Goal: Information Seeking & Learning: Compare options

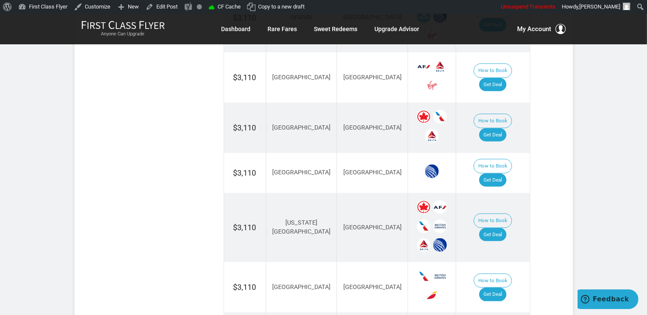
scroll to position [990, 0]
click at [497, 128] on link "Get Deal" at bounding box center [492, 135] width 27 height 14
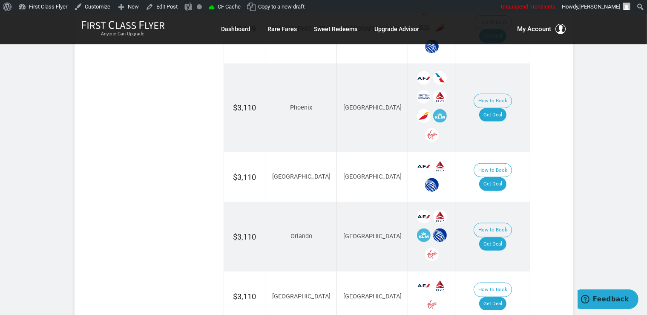
scroll to position [765, 0]
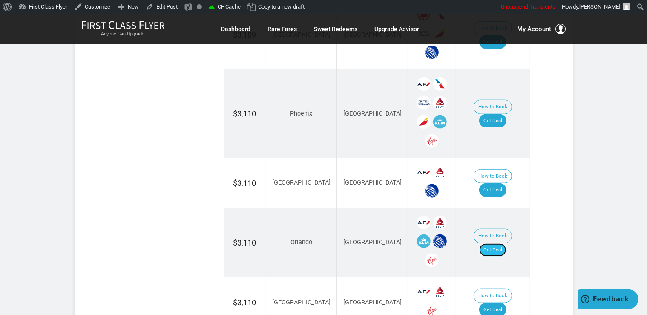
click at [501, 243] on link "Get Deal" at bounding box center [492, 250] width 27 height 14
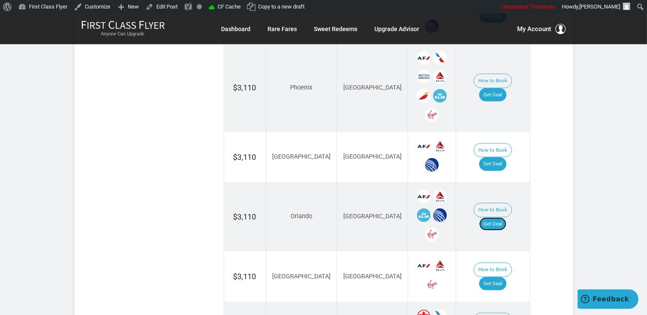
scroll to position [809, 0]
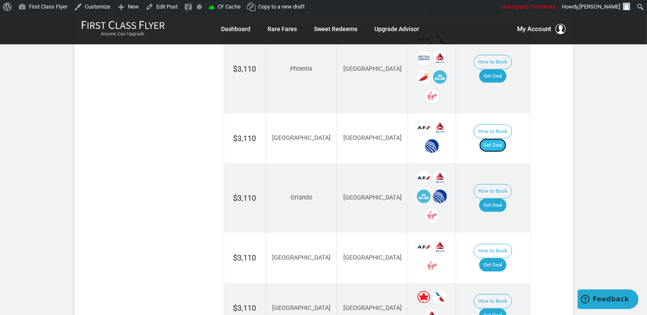
click at [493, 138] on link "Get Deal" at bounding box center [492, 145] width 27 height 14
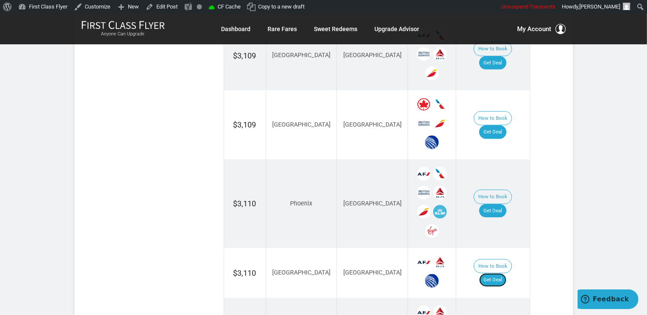
scroll to position [720, 0]
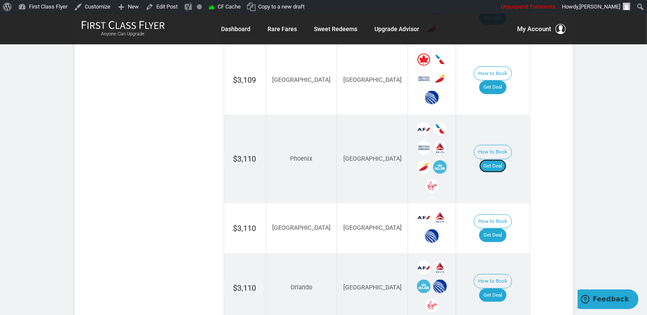
click at [507, 159] on link "Get Deal" at bounding box center [492, 166] width 27 height 14
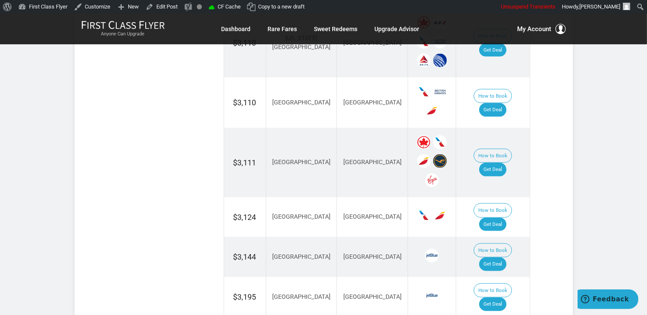
scroll to position [1215, 0]
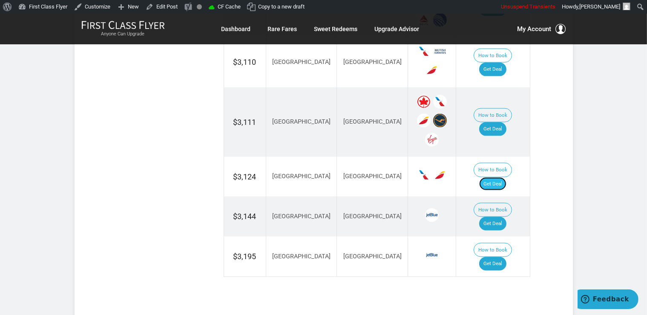
click at [504, 177] on link "Get Deal" at bounding box center [492, 184] width 27 height 14
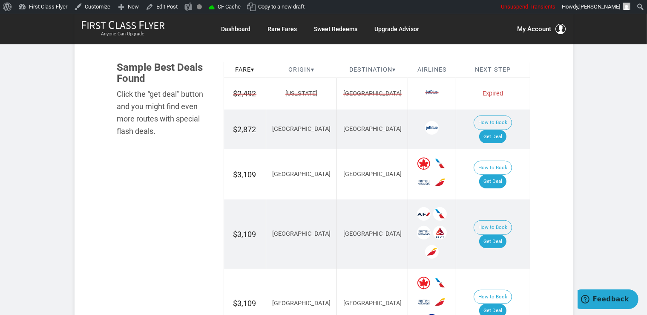
scroll to position [450, 0]
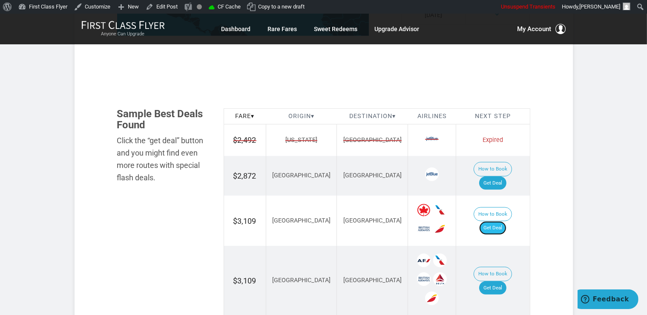
drag, startPoint x: 493, startPoint y: 210, endPoint x: 498, endPoint y: 213, distance: 4.8
click at [494, 221] on link "Get Deal" at bounding box center [492, 228] width 27 height 14
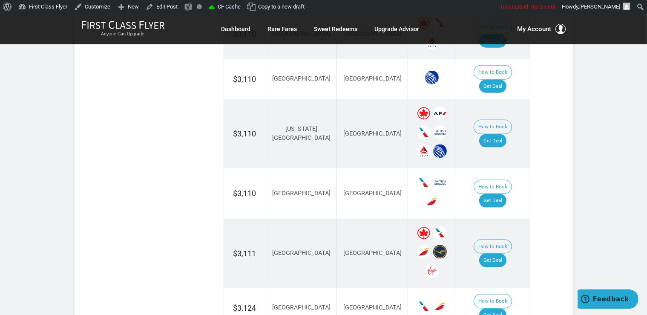
scroll to position [1125, 0]
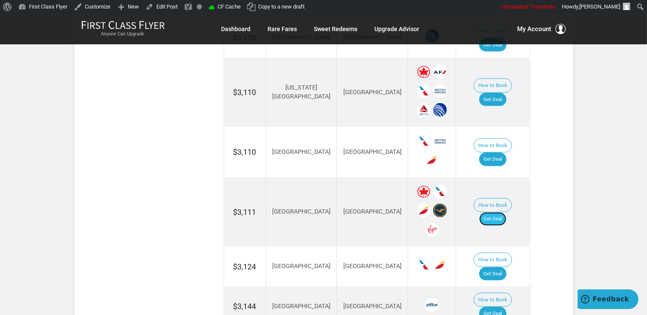
click at [498, 212] on link "Get Deal" at bounding box center [492, 219] width 27 height 14
click at [503, 212] on link "Get Deal" at bounding box center [492, 219] width 27 height 14
drag, startPoint x: 492, startPoint y: 179, endPoint x: 490, endPoint y: 132, distance: 46.5
click at [492, 212] on link "Get Deal" at bounding box center [492, 219] width 27 height 14
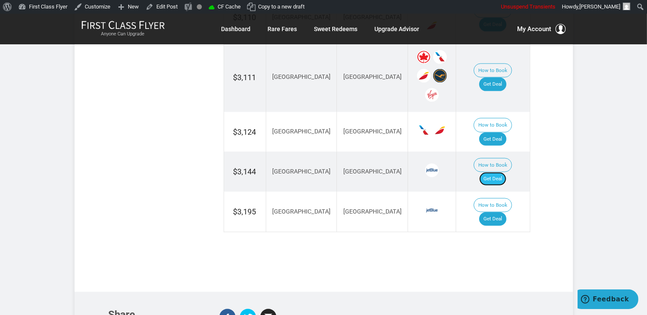
click at [500, 172] on link "Get Deal" at bounding box center [492, 179] width 27 height 14
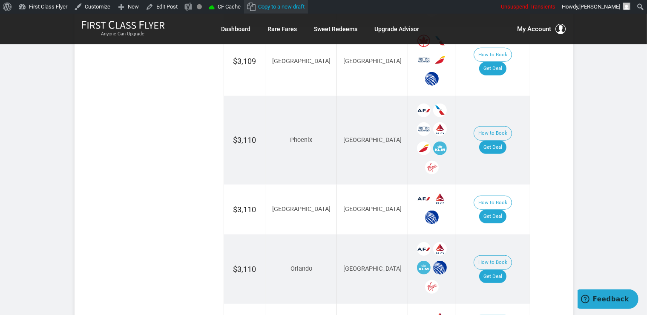
scroll to position [225, 0]
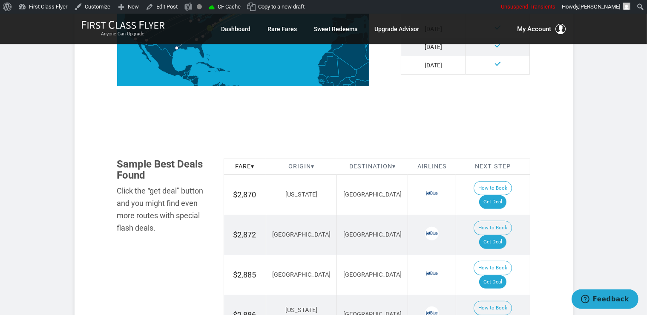
scroll to position [450, 0]
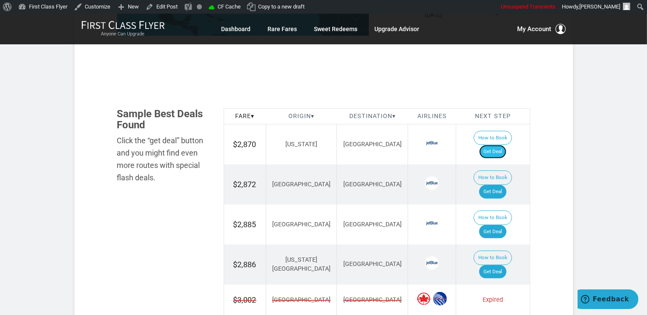
click at [505, 145] on link "Get Deal" at bounding box center [492, 152] width 27 height 14
click at [504, 185] on link "Get Deal" at bounding box center [492, 192] width 27 height 14
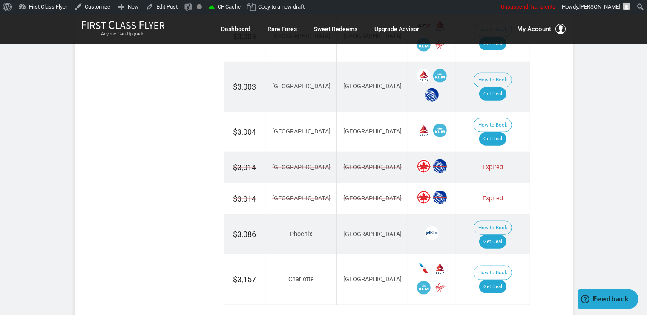
scroll to position [855, 0]
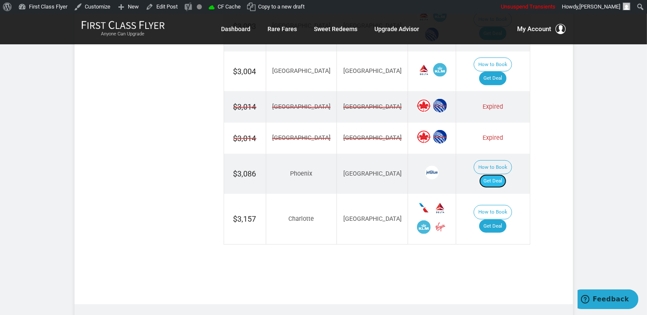
click at [504, 174] on link "Get Deal" at bounding box center [492, 181] width 27 height 14
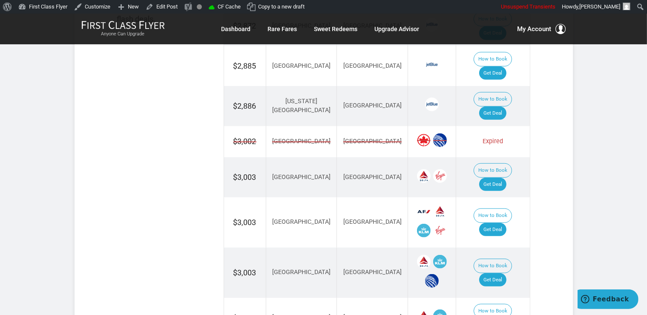
scroll to position [540, 0]
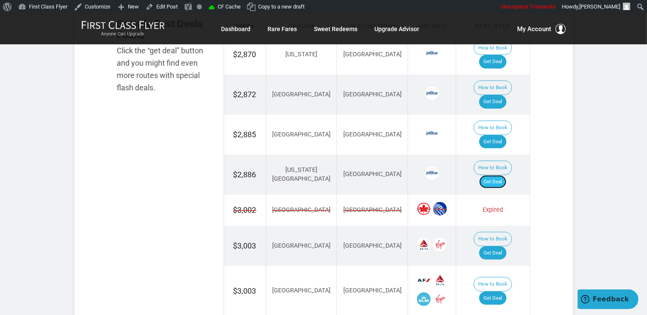
click at [507, 175] on link "Get Deal" at bounding box center [492, 182] width 27 height 14
click at [499, 135] on link "Get Deal" at bounding box center [492, 142] width 27 height 14
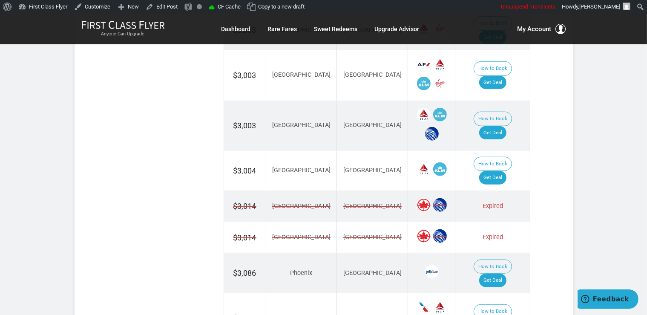
scroll to position [809, 0]
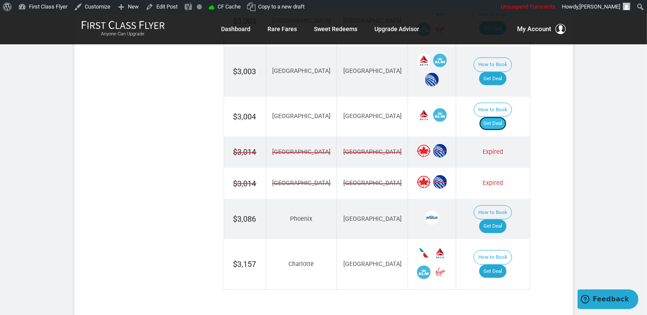
click at [498, 117] on link "Get Deal" at bounding box center [492, 124] width 27 height 14
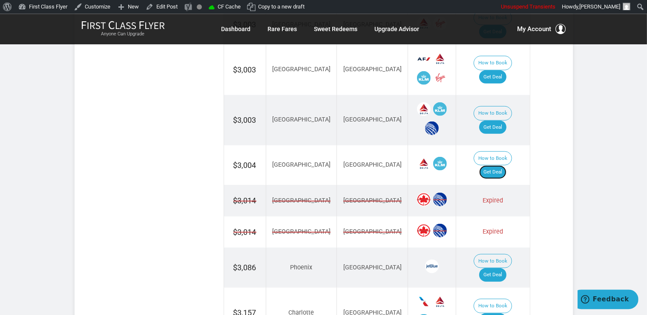
scroll to position [720, 0]
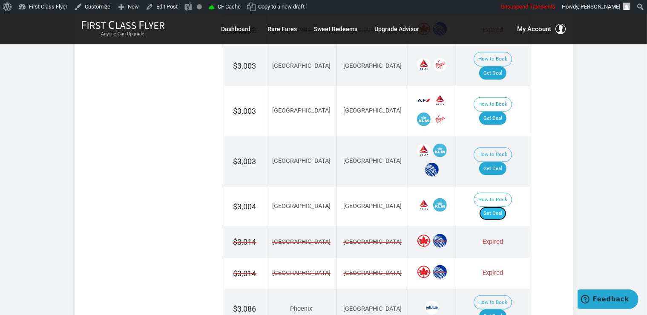
click at [507, 207] on link "Get Deal" at bounding box center [492, 214] width 27 height 14
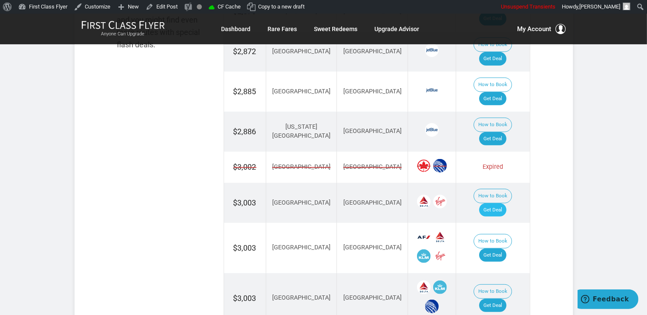
scroll to position [584, 0]
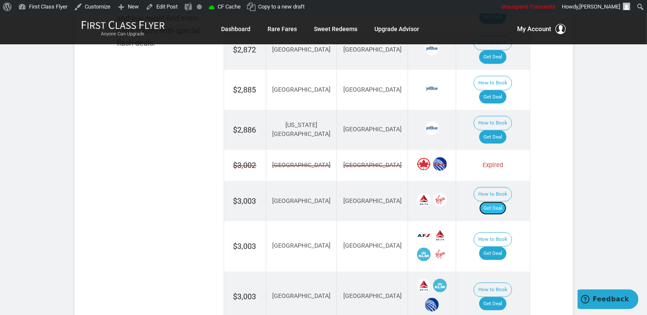
click at [502, 202] on link "Get Deal" at bounding box center [492, 209] width 27 height 14
click at [495, 247] on link "Get Deal" at bounding box center [492, 254] width 27 height 14
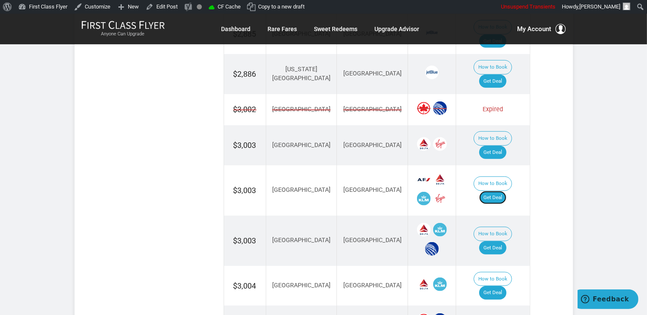
scroll to position [675, 0]
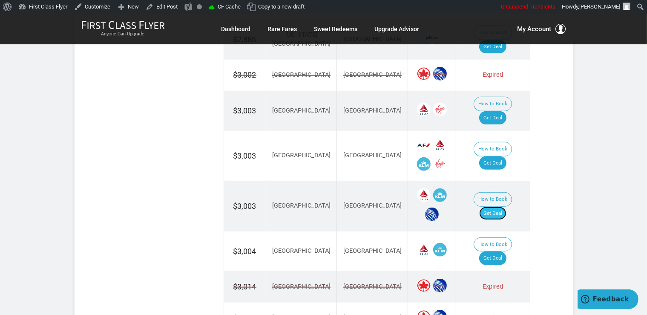
click at [507, 207] on link "Get Deal" at bounding box center [492, 214] width 27 height 14
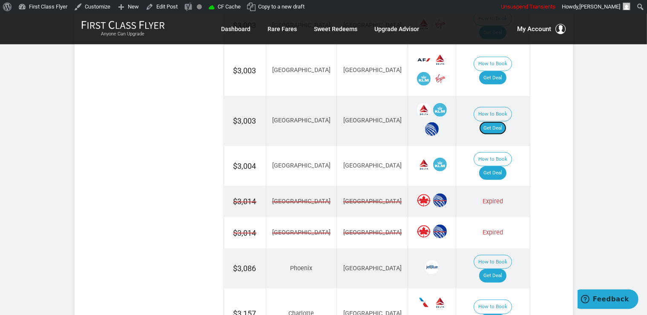
scroll to position [765, 0]
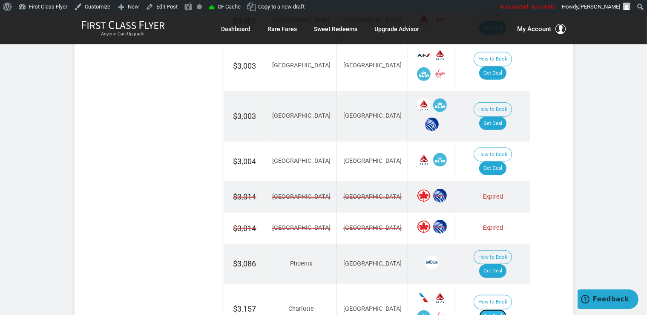
click at [507, 309] on link "Get Deal" at bounding box center [492, 316] width 27 height 14
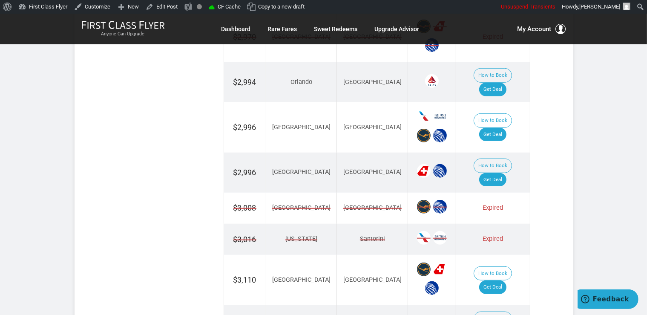
scroll to position [675, 0]
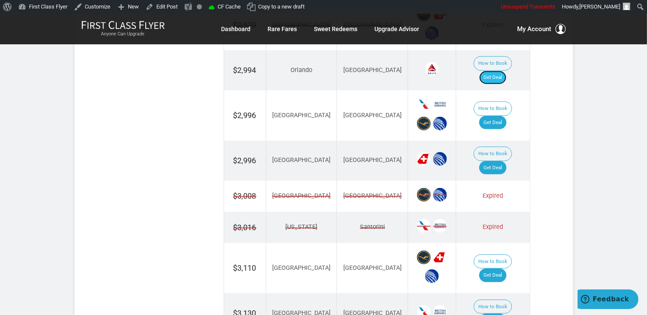
click at [500, 71] on link "Get Deal" at bounding box center [492, 78] width 27 height 14
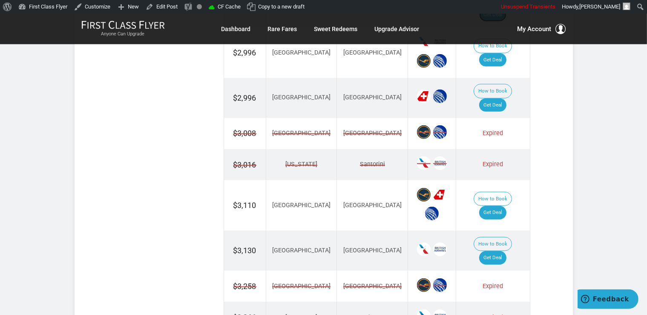
scroll to position [809, 0]
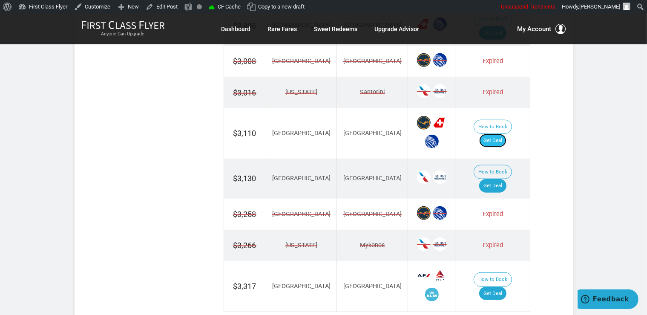
click at [498, 134] on link "Get Deal" at bounding box center [492, 141] width 27 height 14
click at [492, 134] on link "Get Deal" at bounding box center [492, 141] width 27 height 14
click at [506, 179] on link "Get Deal" at bounding box center [492, 186] width 27 height 14
click at [501, 287] on link "Get Deal" at bounding box center [492, 294] width 27 height 14
click at [503, 287] on link "Get Deal" at bounding box center [492, 294] width 27 height 14
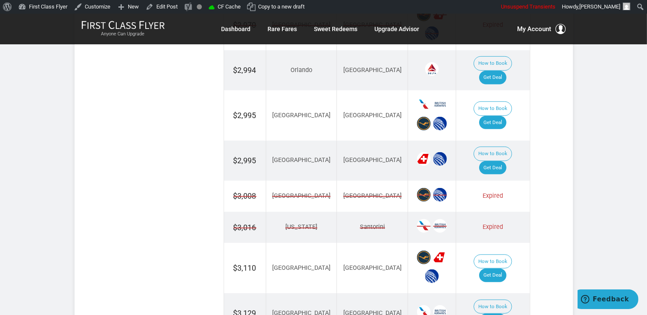
scroll to position [809, 0]
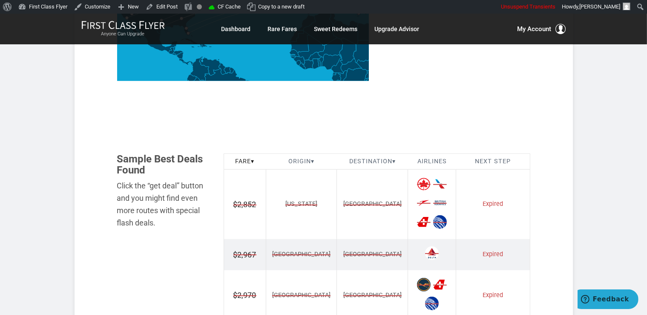
click at [555, 194] on section "Flash Deal Summary Sample Savings : New York to Athens goes for $2,852 round-tr…" at bounding box center [324, 286] width 498 height 1056
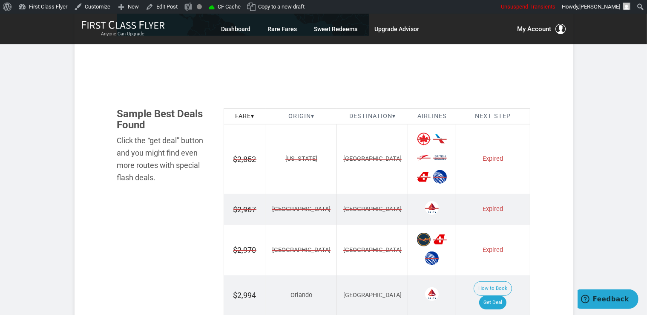
scroll to position [540, 0]
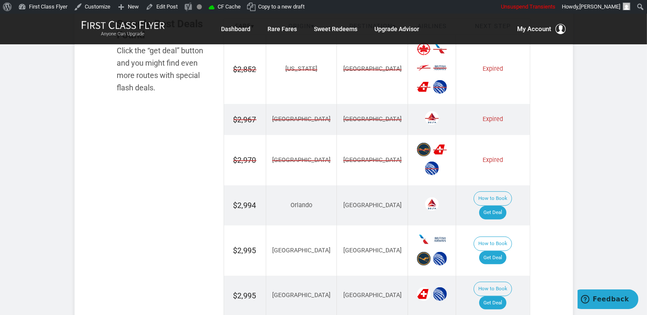
click at [539, 153] on div "Flash Deal Summary Sample Savings : New York to Athens goes for $2,852 round-tr…" at bounding box center [323, 163] width 443 height 1031
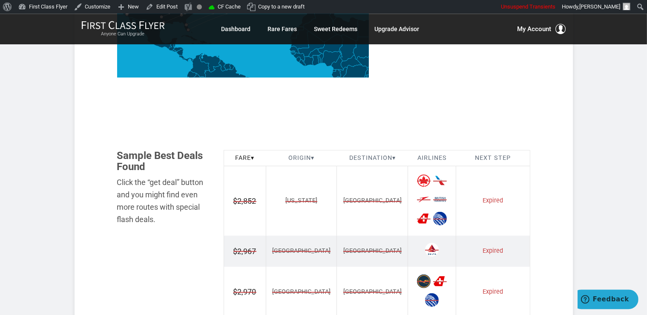
scroll to position [405, 0]
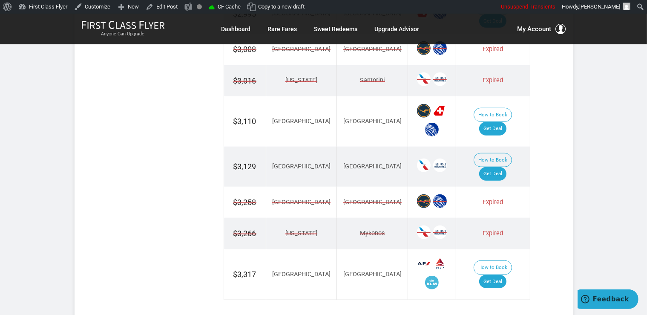
scroll to position [824, 0]
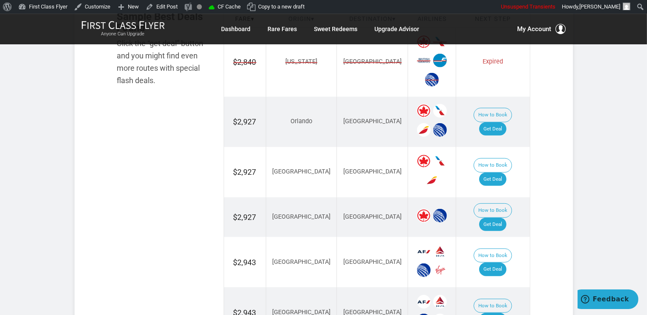
scroll to position [584, 0]
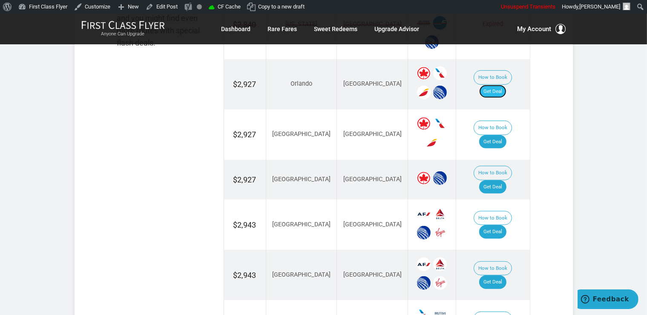
click at [497, 85] on link "Get Deal" at bounding box center [492, 92] width 27 height 14
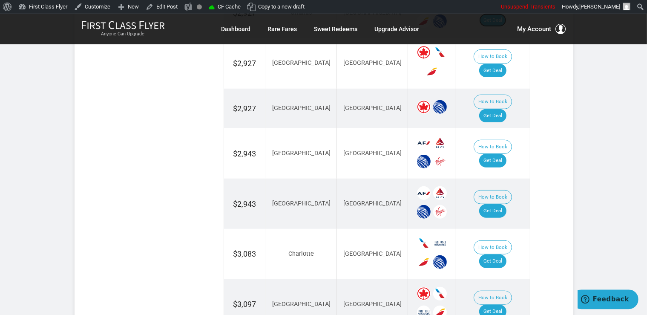
scroll to position [675, 0]
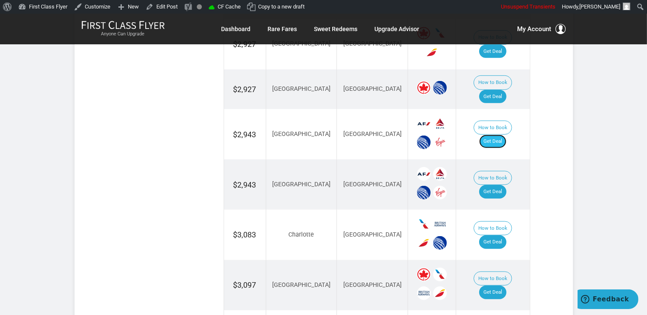
click at [507, 135] on link "Get Deal" at bounding box center [492, 142] width 27 height 14
click at [489, 185] on link "Get Deal" at bounding box center [492, 192] width 27 height 14
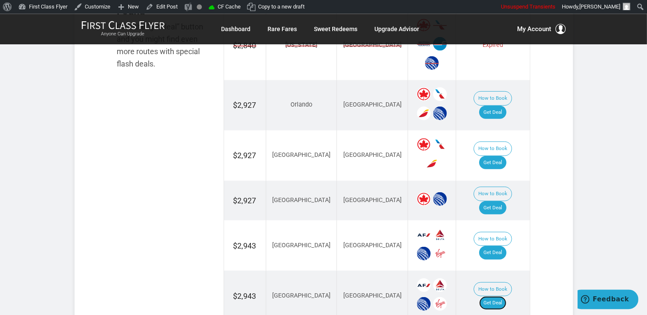
scroll to position [540, 0]
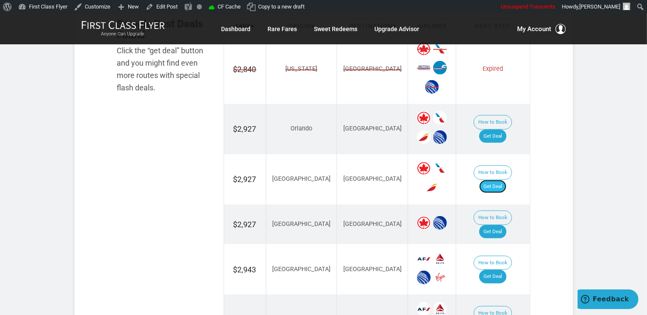
click at [497, 180] on link "Get Deal" at bounding box center [492, 187] width 27 height 14
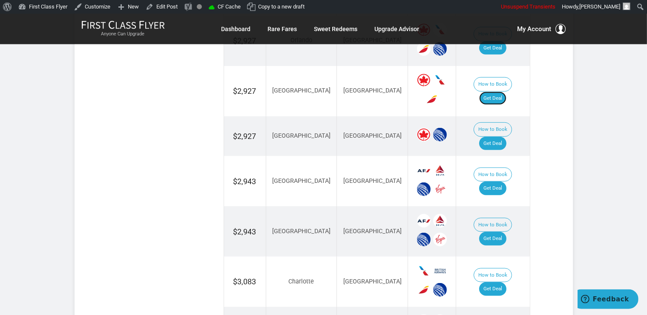
scroll to position [630, 0]
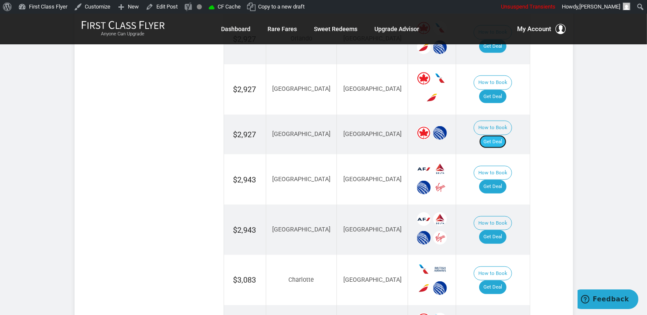
click at [497, 135] on link "Get Deal" at bounding box center [492, 142] width 27 height 14
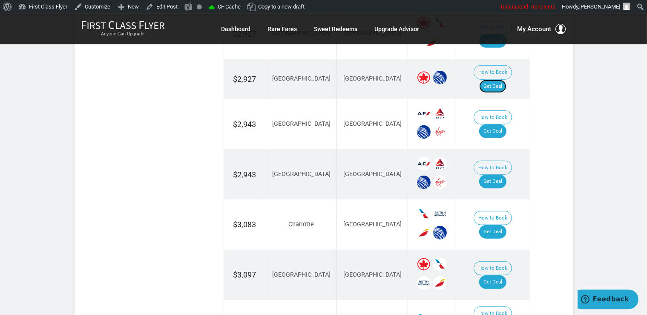
scroll to position [765, 0]
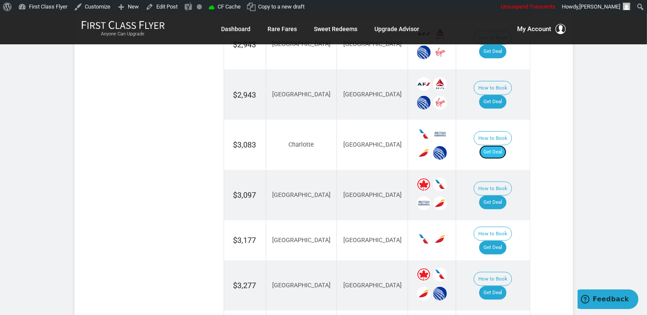
click at [502, 145] on link "Get Deal" at bounding box center [492, 152] width 27 height 14
click at [502, 196] on link "Get Deal" at bounding box center [492, 203] width 27 height 14
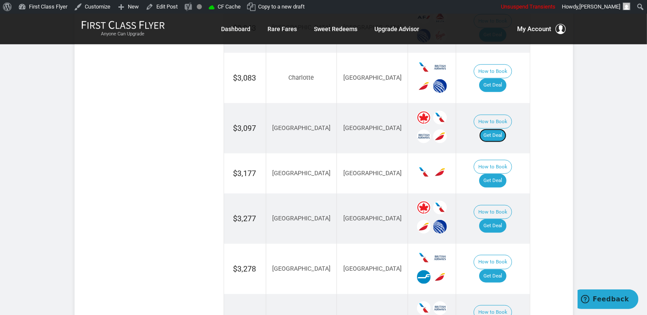
scroll to position [900, 0]
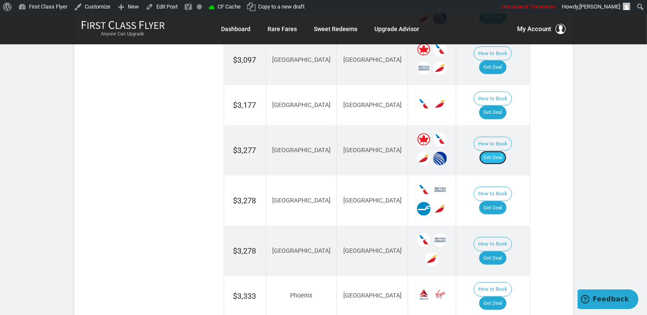
click at [507, 151] on link "Get Deal" at bounding box center [492, 158] width 27 height 14
click at [505, 201] on link "Get Deal" at bounding box center [492, 208] width 27 height 14
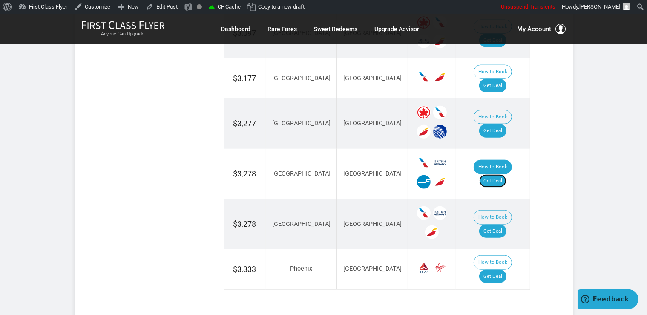
scroll to position [944, 0]
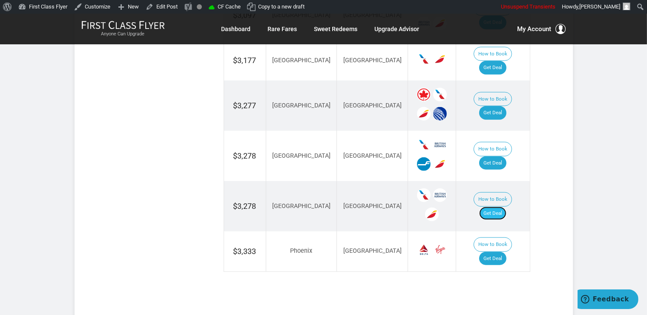
click at [507, 207] on link "Get Deal" at bounding box center [492, 214] width 27 height 14
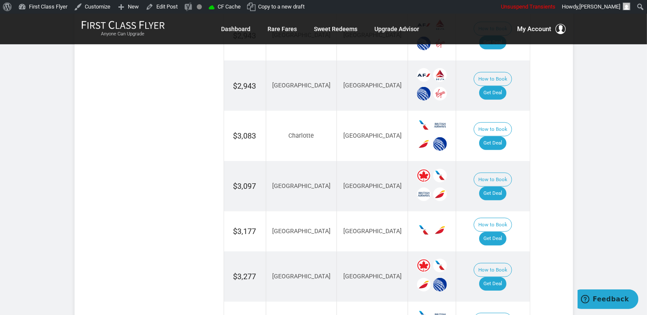
scroll to position [765, 0]
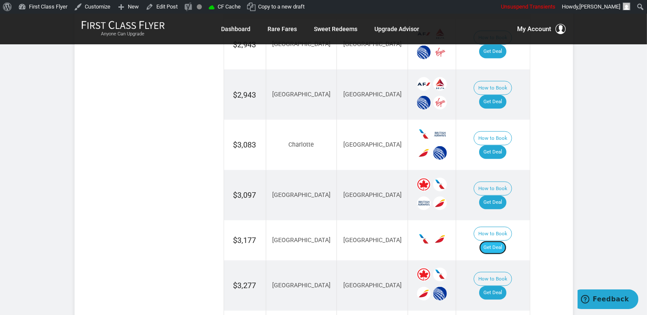
click at [501, 241] on link "Get Deal" at bounding box center [492, 248] width 27 height 14
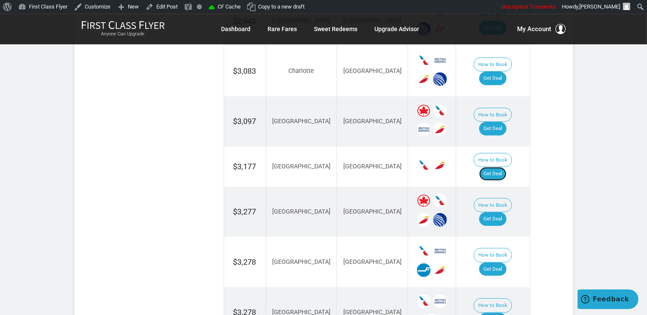
scroll to position [944, 0]
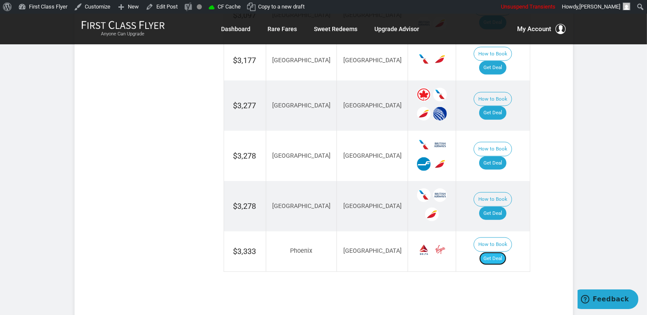
click at [493, 252] on link "Get Deal" at bounding box center [492, 259] width 27 height 14
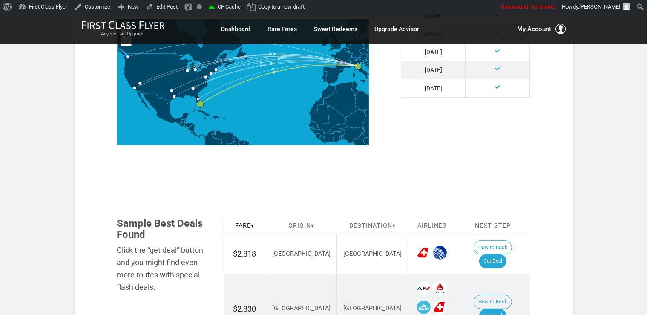
scroll to position [475, 0]
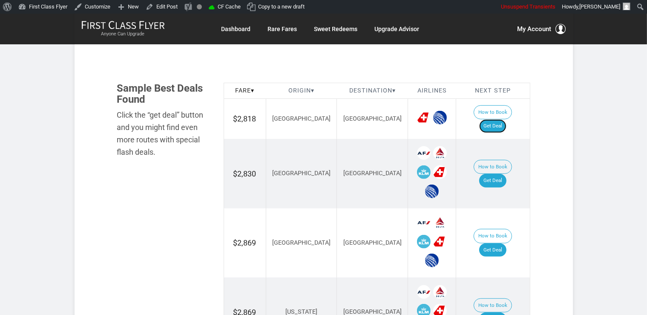
click at [506, 119] on link "Get Deal" at bounding box center [492, 126] width 27 height 14
click at [503, 174] on link "Get Deal" at bounding box center [492, 181] width 27 height 14
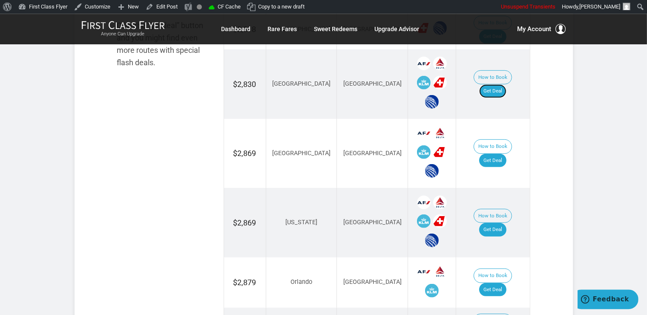
scroll to position [565, 0]
click at [505, 153] on link "Get Deal" at bounding box center [492, 160] width 27 height 14
click at [504, 153] on link "Get Deal" at bounding box center [492, 160] width 27 height 14
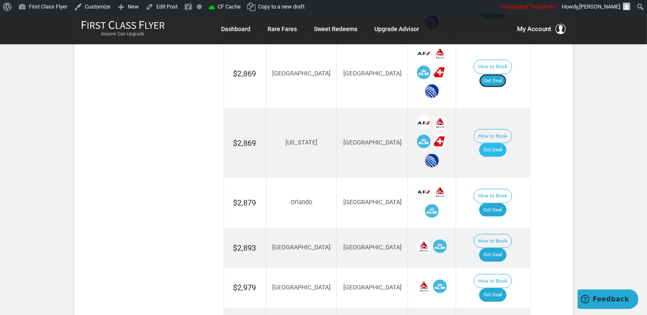
scroll to position [656, 0]
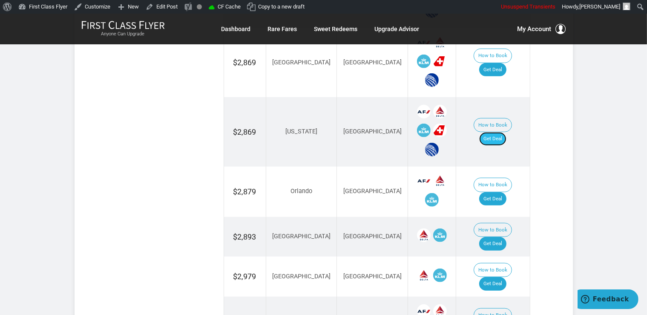
click at [504, 132] on link "Get Deal" at bounding box center [492, 139] width 27 height 14
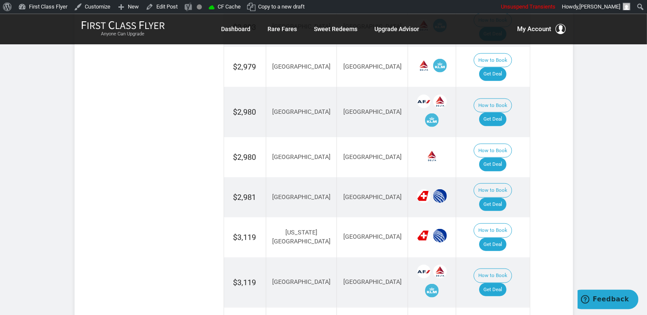
scroll to position [925, 0]
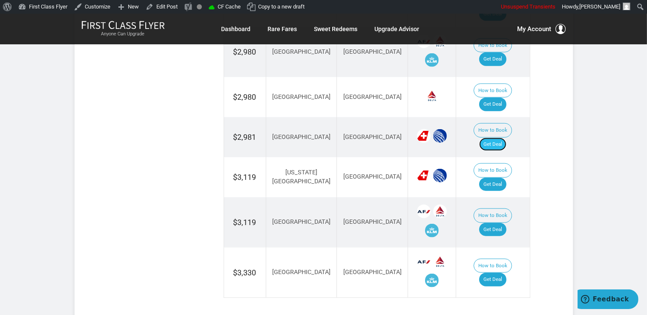
click at [499, 138] on link "Get Deal" at bounding box center [492, 145] width 27 height 14
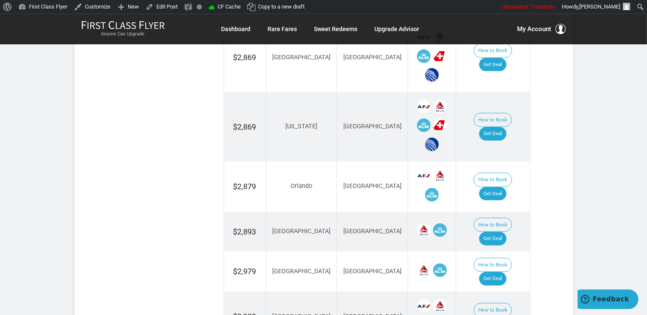
scroll to position [656, 0]
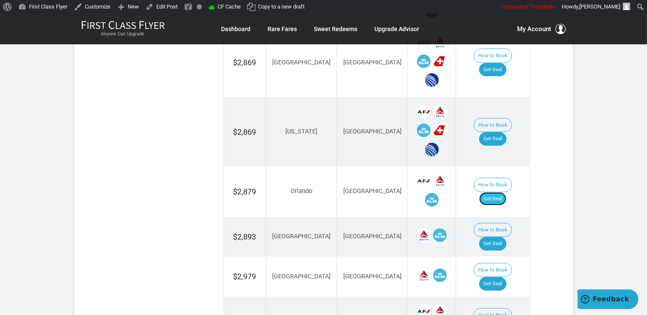
click at [498, 192] on link "Get Deal" at bounding box center [492, 199] width 27 height 14
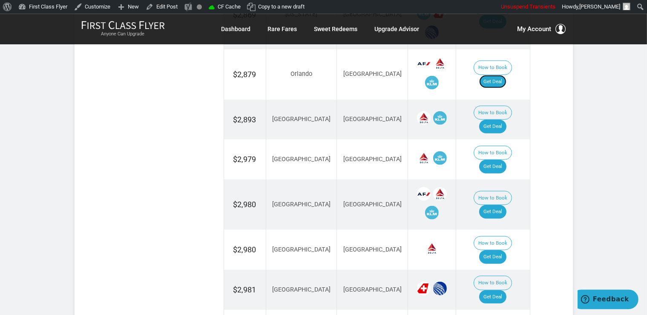
scroll to position [790, 0]
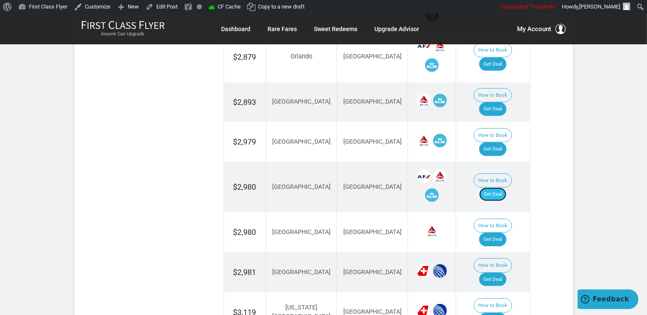
click at [494, 187] on link "Get Deal" at bounding box center [492, 194] width 27 height 14
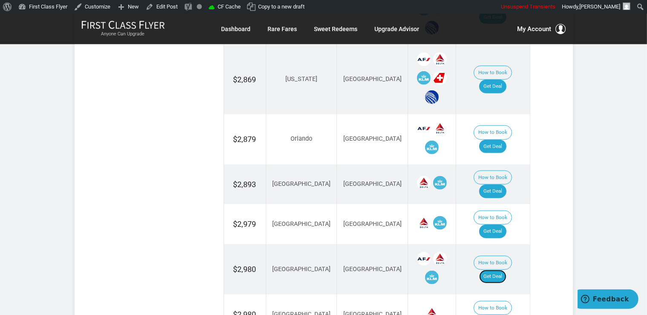
scroll to position [700, 0]
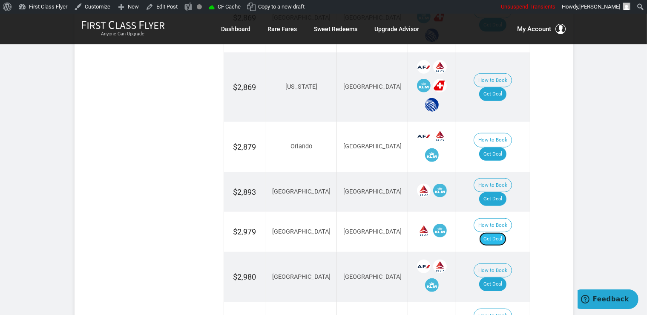
drag, startPoint x: 503, startPoint y: 202, endPoint x: 532, endPoint y: 197, distance: 29.3
click at [503, 232] on link "Get Deal" at bounding box center [492, 239] width 27 height 14
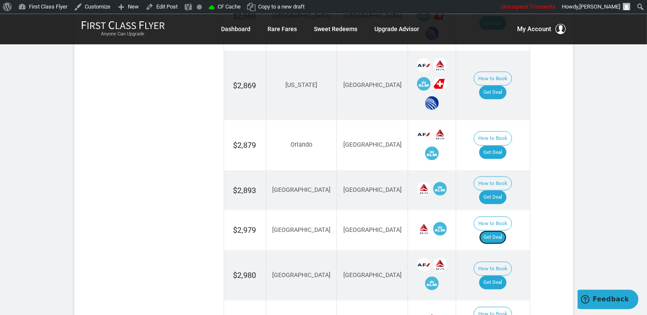
scroll to position [835, 0]
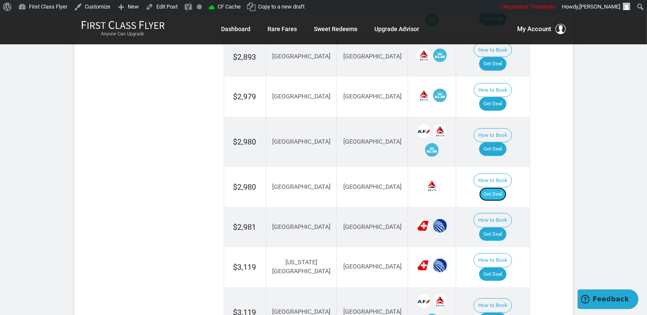
click at [501, 187] on link "Get Deal" at bounding box center [492, 194] width 27 height 14
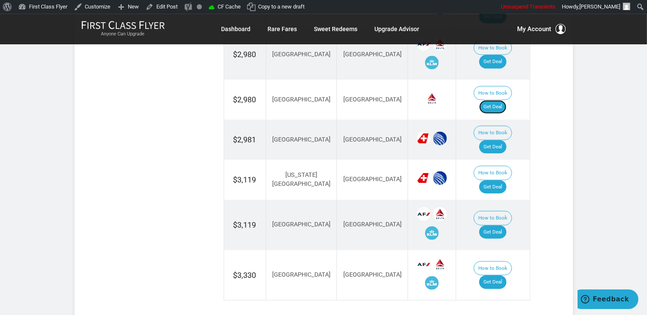
scroll to position [925, 0]
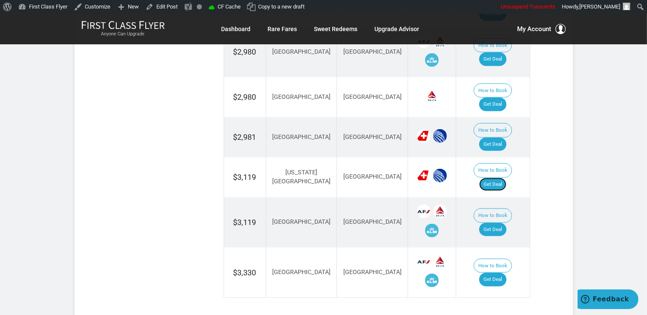
click at [497, 178] on link "Get Deal" at bounding box center [492, 185] width 27 height 14
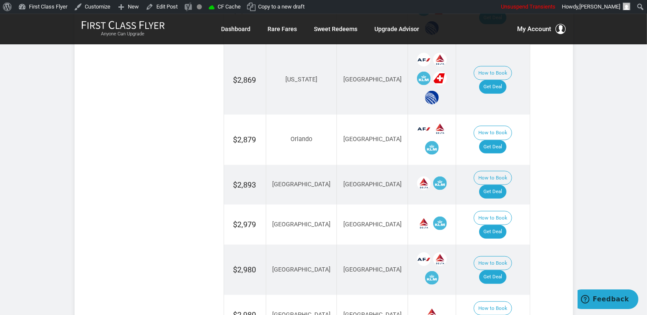
scroll to position [700, 0]
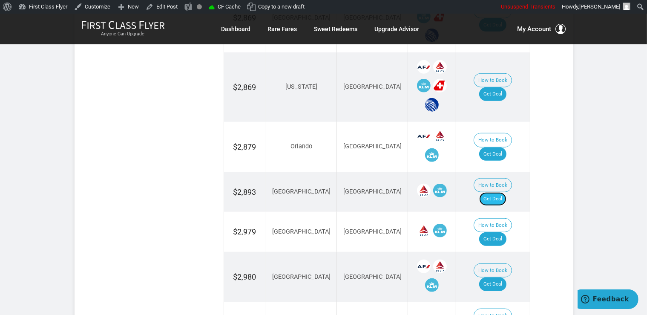
click at [507, 192] on link "Get Deal" at bounding box center [492, 199] width 27 height 14
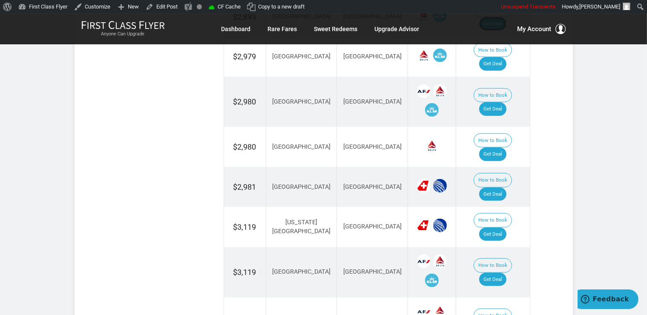
scroll to position [925, 0]
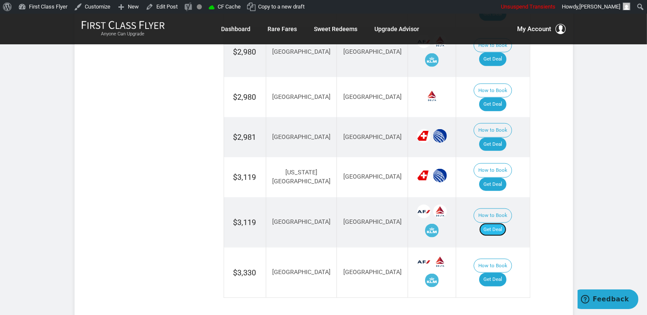
click at [497, 223] on link "Get Deal" at bounding box center [492, 230] width 27 height 14
click at [495, 273] on link "Get Deal" at bounding box center [492, 280] width 27 height 14
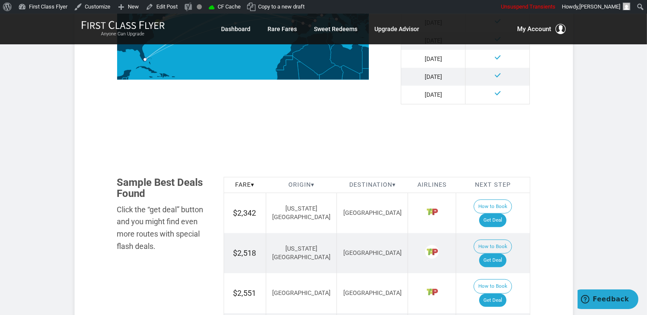
scroll to position [450, 0]
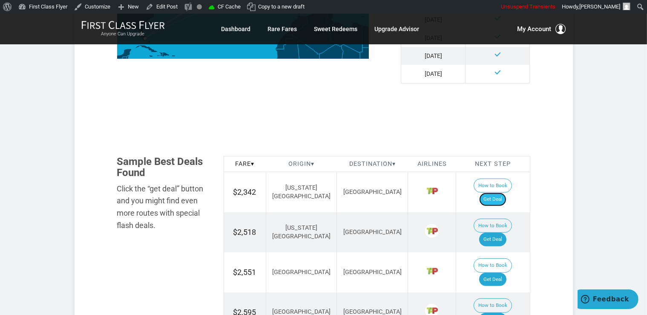
click at [507, 193] on link "Get Deal" at bounding box center [492, 200] width 27 height 14
click at [500, 193] on link "Get Deal" at bounding box center [492, 200] width 27 height 14
click at [505, 193] on link "Get Deal" at bounding box center [492, 200] width 27 height 14
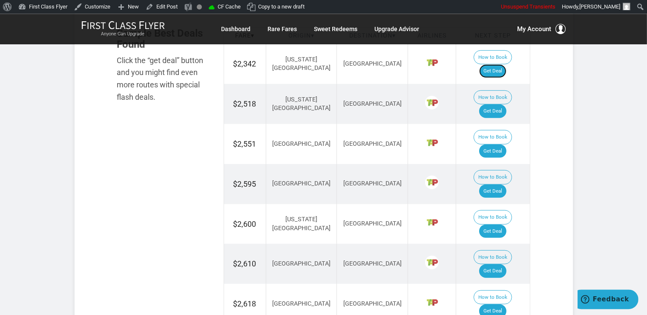
scroll to position [630, 0]
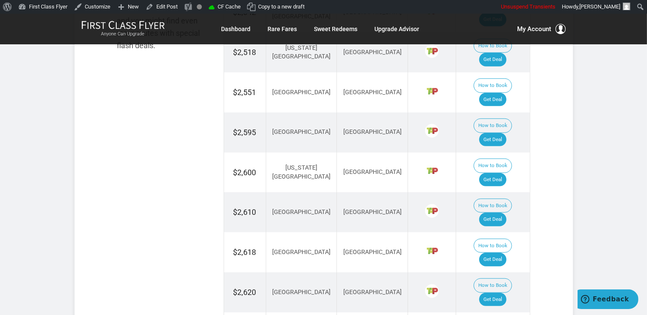
click at [497, 192] on td "How to Book Get Deal" at bounding box center [493, 212] width 74 height 40
click at [498, 213] on link "Get Deal" at bounding box center [492, 220] width 27 height 14
click at [506, 173] on link "Get Deal" at bounding box center [492, 180] width 27 height 14
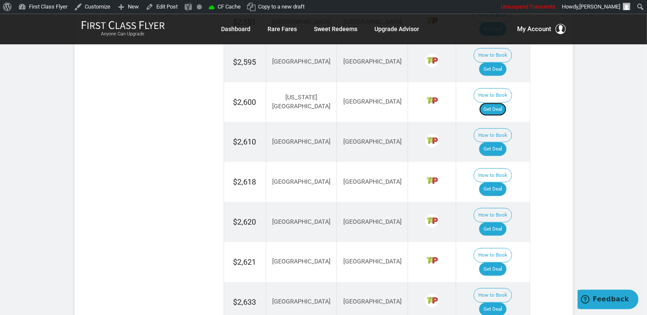
scroll to position [720, 0]
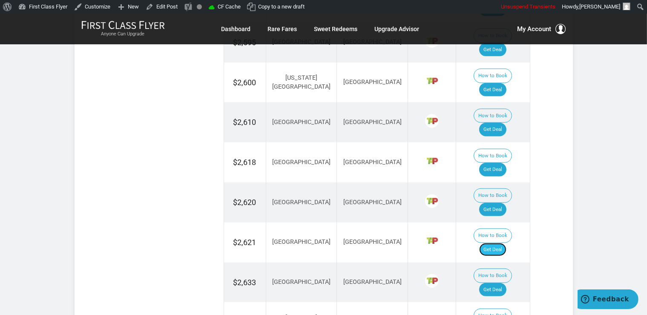
click at [495, 243] on link "Get Deal" at bounding box center [492, 250] width 27 height 14
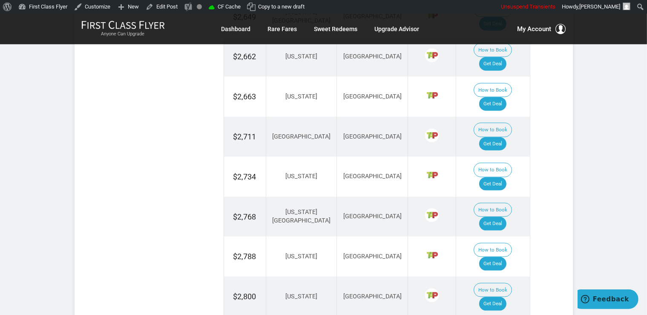
scroll to position [1080, 0]
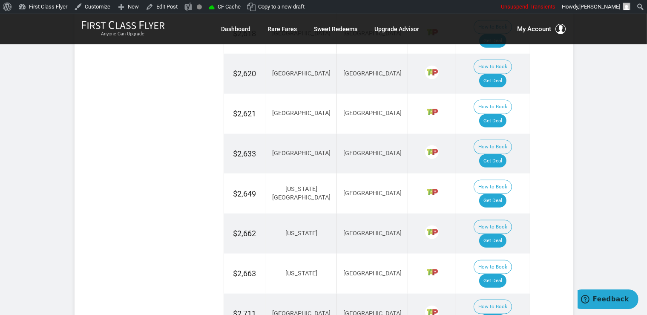
scroll to position [809, 0]
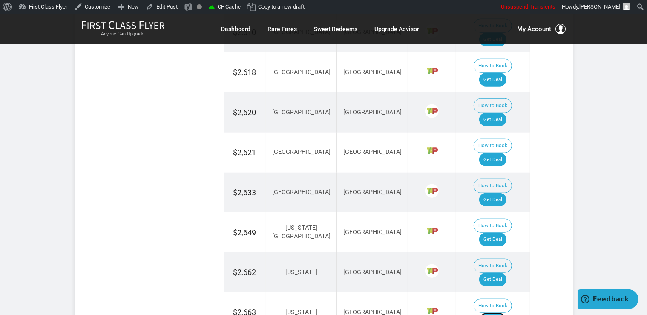
click at [499, 313] on link "Get Deal" at bounding box center [492, 320] width 27 height 14
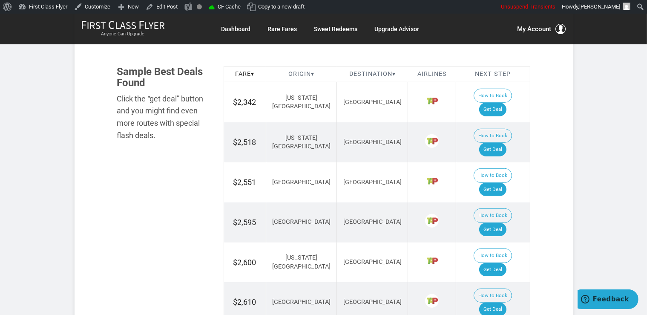
scroll to position [495, 0]
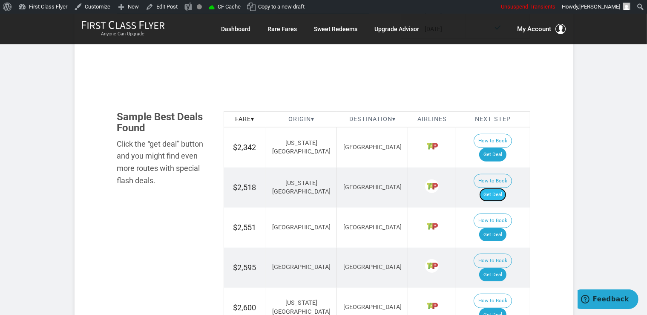
click at [505, 188] on link "Get Deal" at bounding box center [492, 195] width 27 height 14
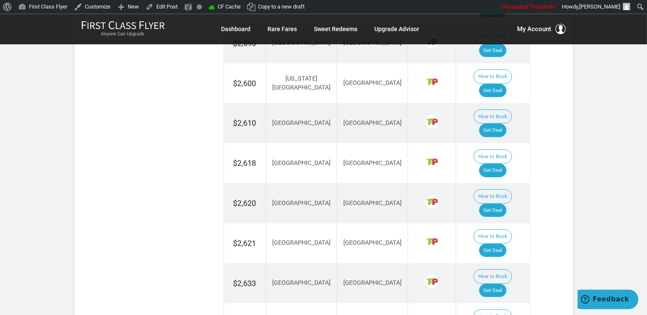
scroll to position [720, 0]
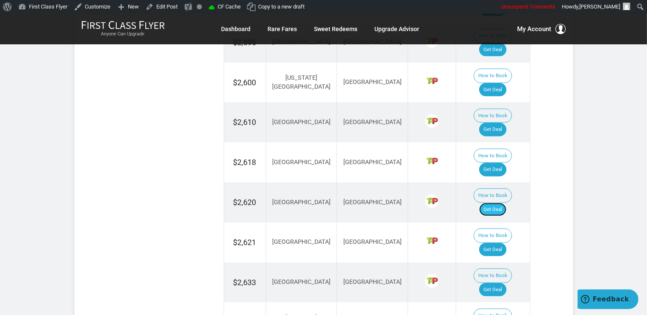
click at [497, 203] on link "Get Deal" at bounding box center [492, 210] width 27 height 14
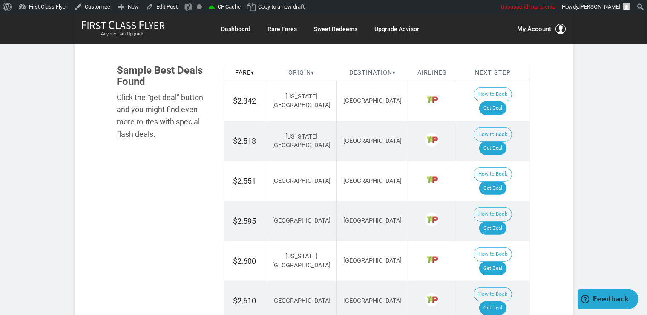
scroll to position [540, 0]
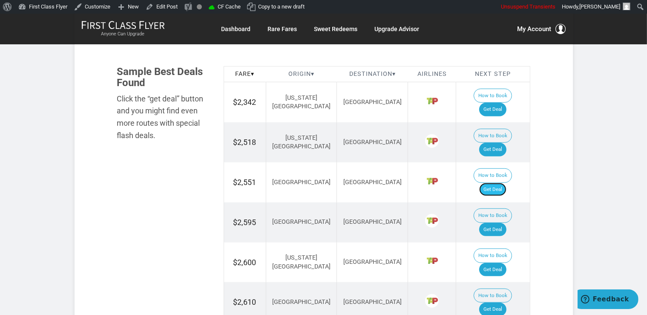
click at [504, 183] on link "Get Deal" at bounding box center [492, 190] width 27 height 14
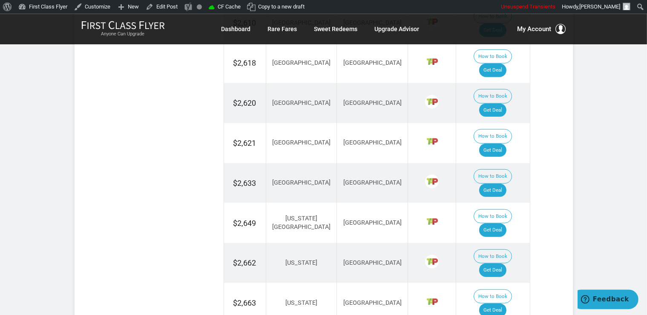
scroll to position [900, 0]
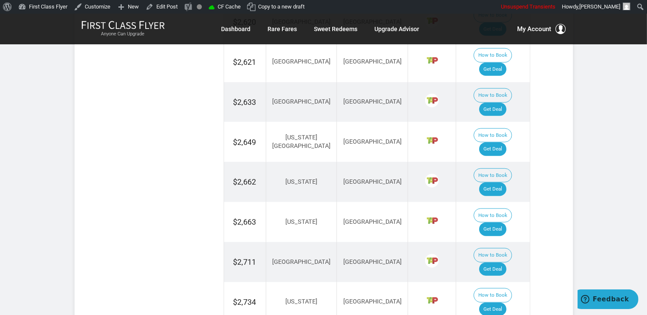
drag, startPoint x: 492, startPoint y: 242, endPoint x: 496, endPoint y: 225, distance: 16.6
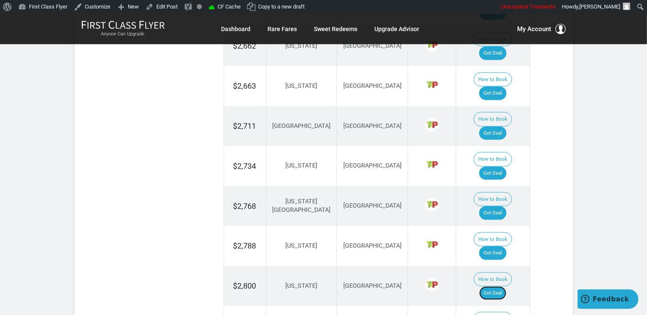
scroll to position [1080, 0]
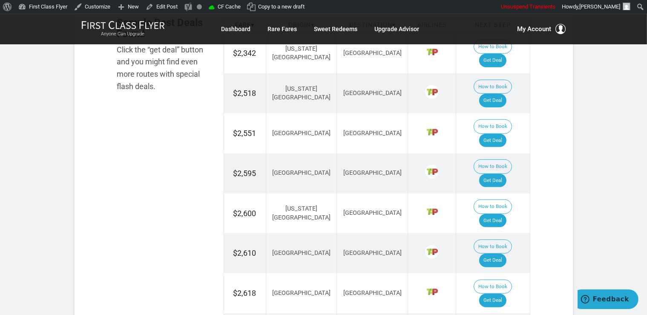
scroll to position [584, 0]
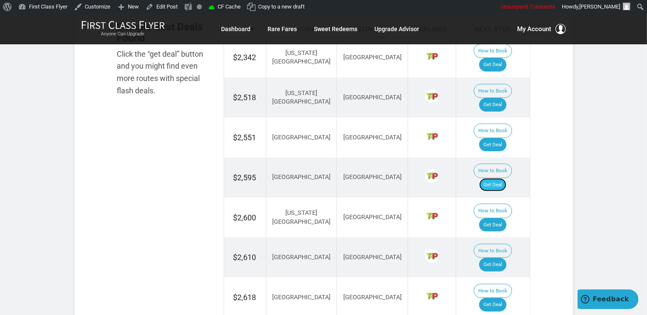
click at [507, 178] on link "Get Deal" at bounding box center [492, 185] width 27 height 14
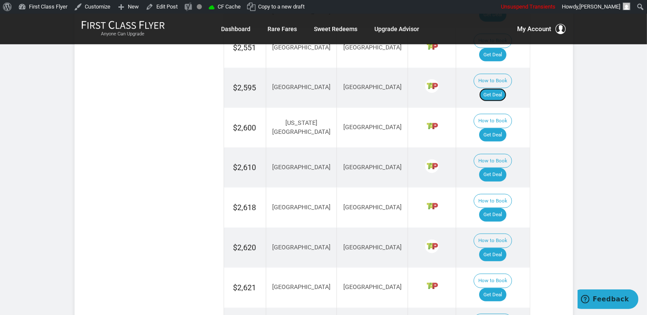
scroll to position [675, 0]
click at [507, 207] on link "Get Deal" at bounding box center [492, 214] width 27 height 14
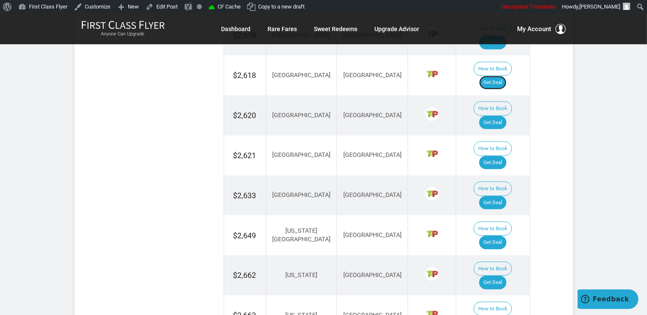
scroll to position [809, 0]
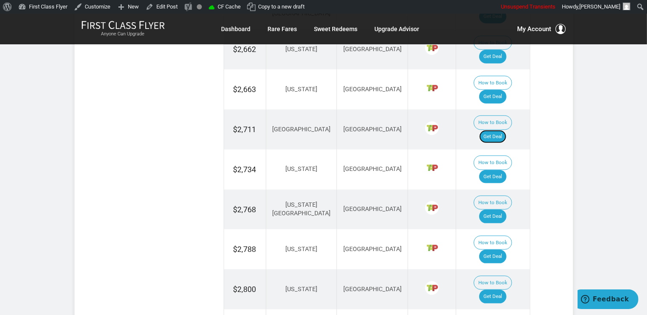
scroll to position [1034, 0]
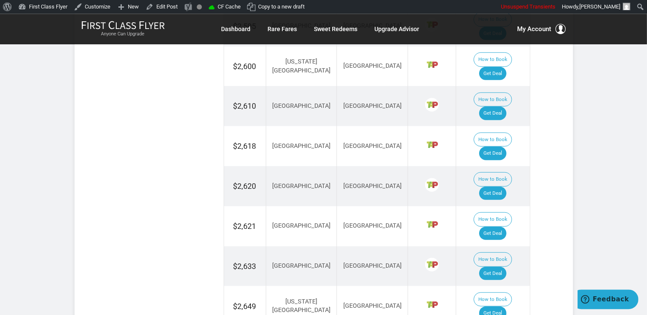
scroll to position [720, 0]
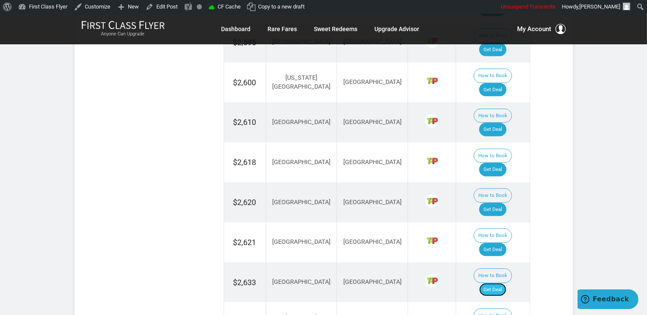
click at [505, 283] on link "Get Deal" at bounding box center [492, 290] width 27 height 14
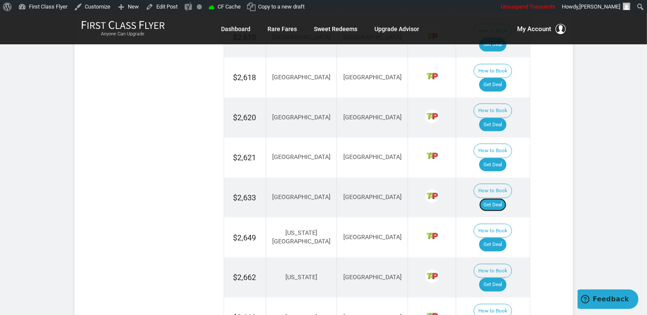
scroll to position [809, 0]
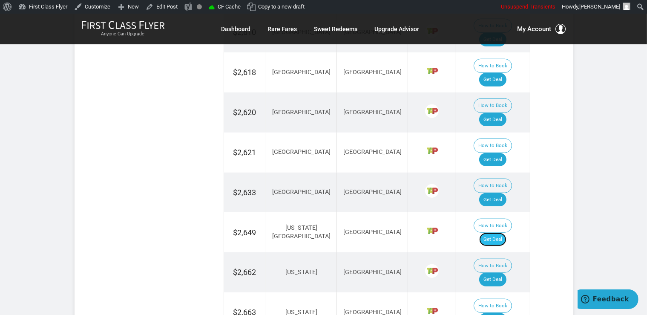
click at [498, 233] on link "Get Deal" at bounding box center [492, 240] width 27 height 14
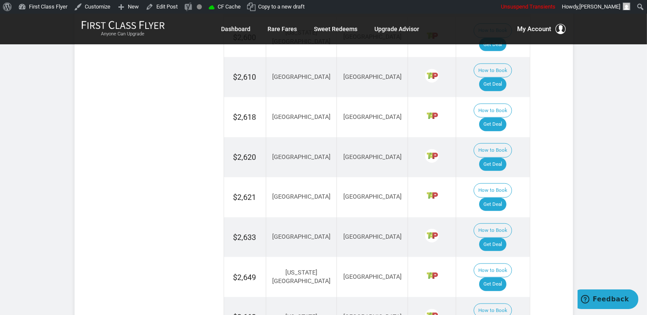
drag, startPoint x: 505, startPoint y: 190, endPoint x: 515, endPoint y: 190, distance: 9.8
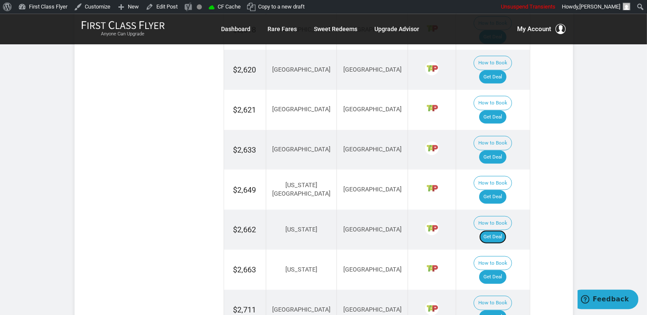
scroll to position [855, 0]
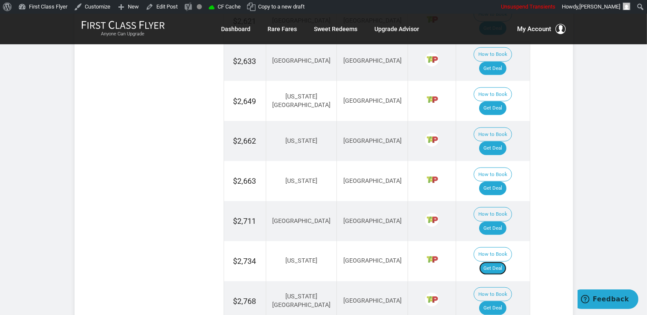
scroll to position [944, 0]
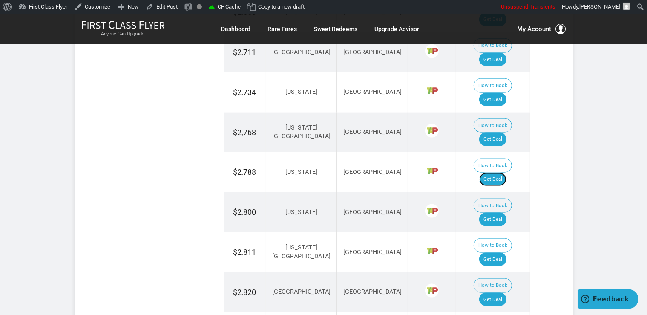
scroll to position [1125, 0]
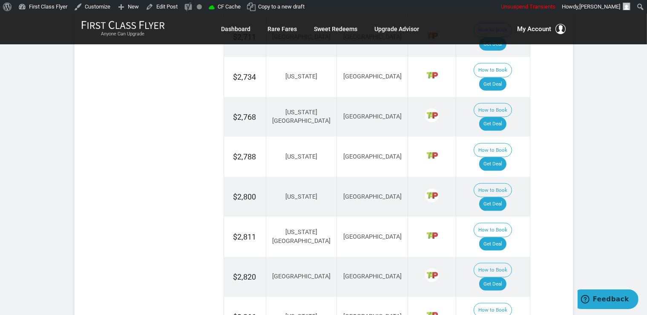
drag, startPoint x: 501, startPoint y: 199, endPoint x: 507, endPoint y: 204, distance: 8.5
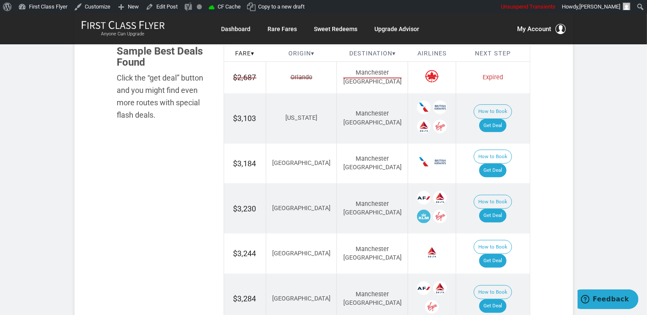
scroll to position [509, 0]
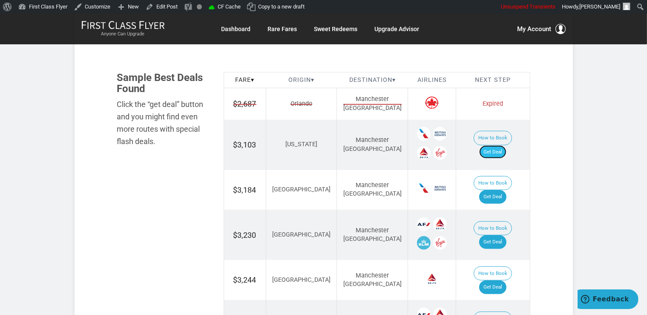
click at [501, 145] on link "Get Deal" at bounding box center [492, 152] width 27 height 14
click at [496, 235] on link "Get Deal" at bounding box center [492, 242] width 27 height 14
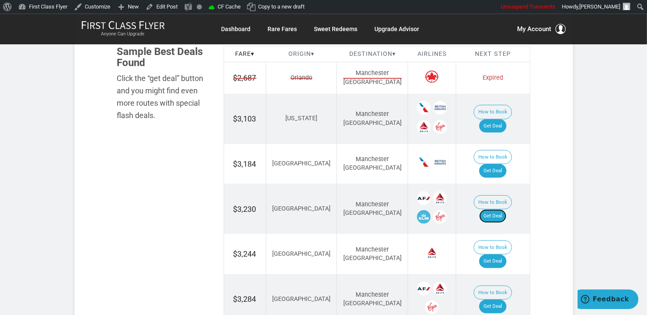
scroll to position [554, 0]
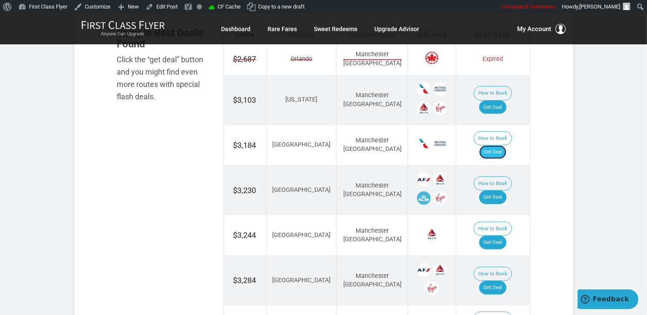
click at [505, 145] on link "Get Deal" at bounding box center [492, 152] width 27 height 14
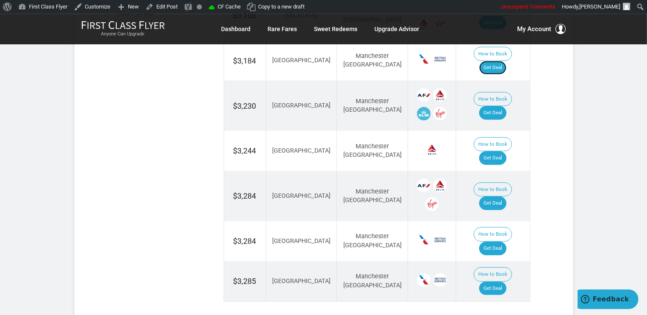
scroll to position [644, 0]
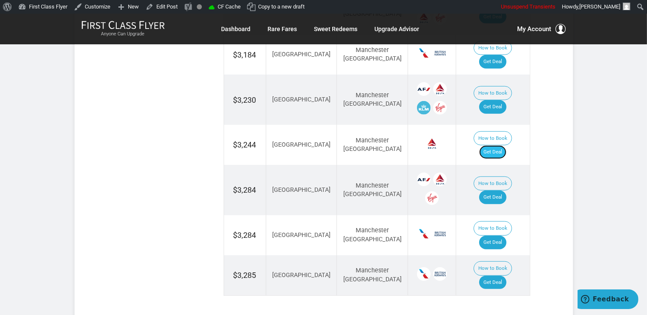
click at [498, 145] on link "Get Deal" at bounding box center [492, 152] width 27 height 14
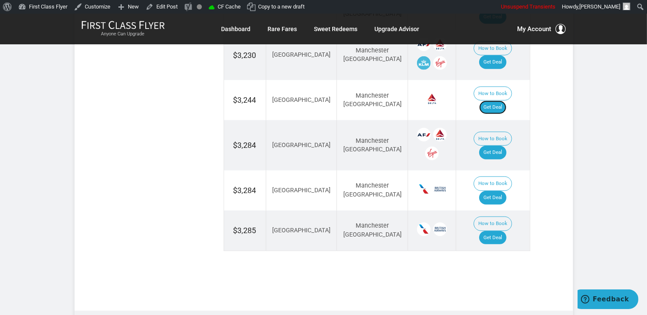
scroll to position [734, 0]
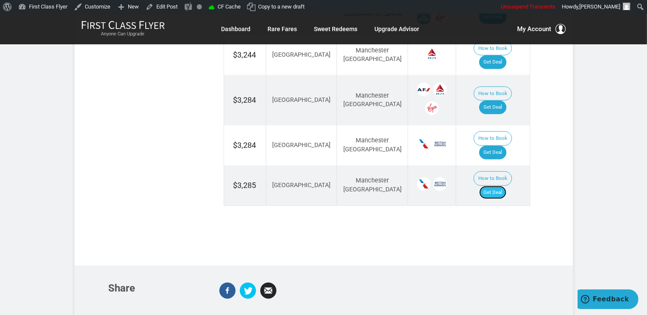
click at [495, 186] on link "Get Deal" at bounding box center [492, 193] width 27 height 14
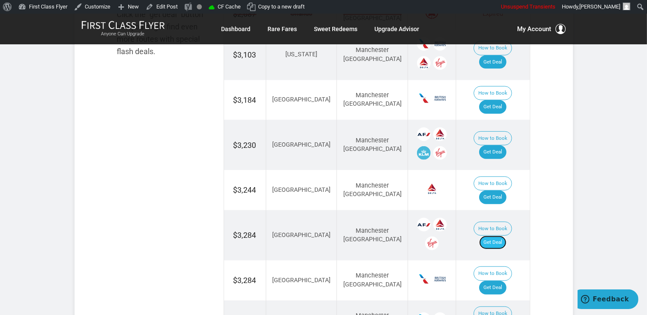
click at [504, 236] on link "Get Deal" at bounding box center [492, 243] width 27 height 14
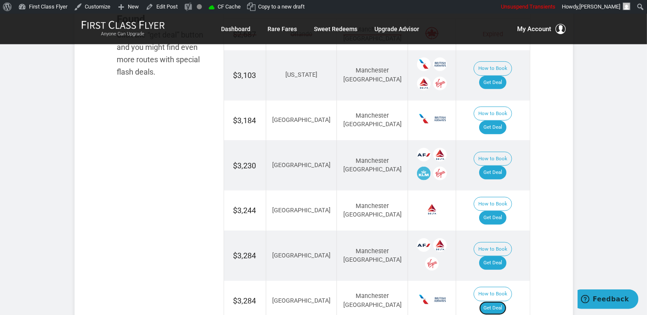
click at [498, 301] on link "Get Deal" at bounding box center [492, 308] width 27 height 14
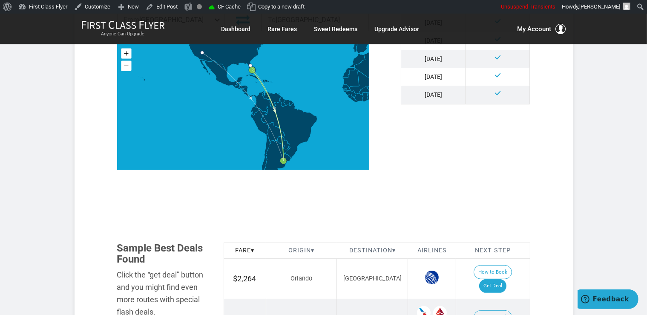
scroll to position [450, 0]
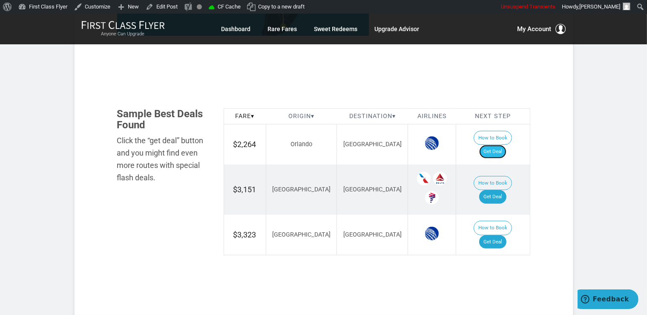
click at [501, 145] on link "Get Deal" at bounding box center [492, 152] width 27 height 14
drag, startPoint x: 489, startPoint y: 179, endPoint x: 494, endPoint y: 179, distance: 5.1
click at [491, 190] on link "Get Deal" at bounding box center [492, 197] width 27 height 14
click at [492, 235] on link "Get Deal" at bounding box center [492, 242] width 27 height 14
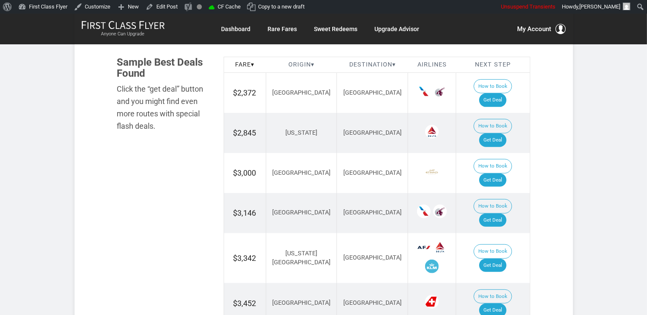
scroll to position [509, 0]
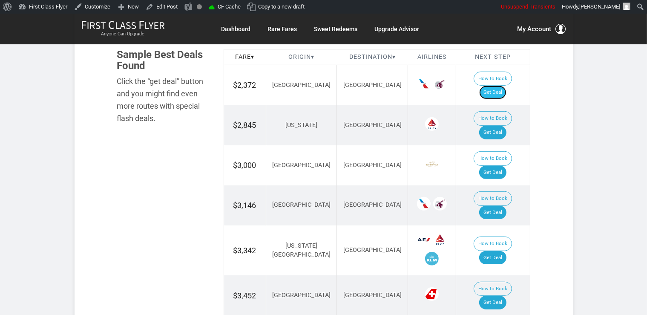
click at [500, 86] on link "Get Deal" at bounding box center [492, 93] width 27 height 14
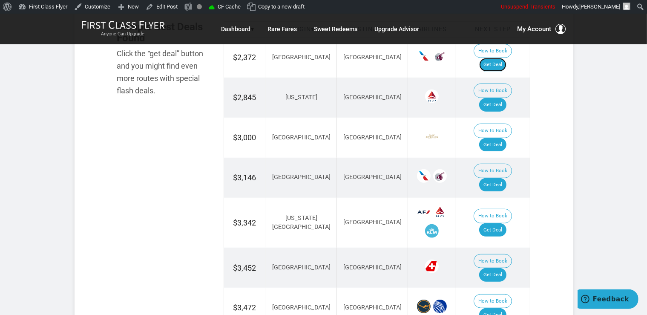
scroll to position [554, 0]
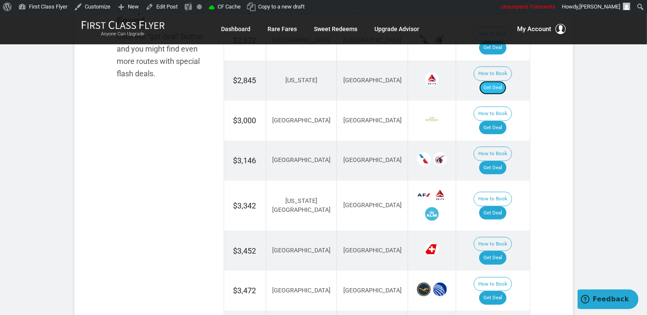
click at [502, 81] on link "Get Deal" at bounding box center [492, 88] width 27 height 14
click at [506, 81] on link "Get Deal" at bounding box center [492, 88] width 27 height 14
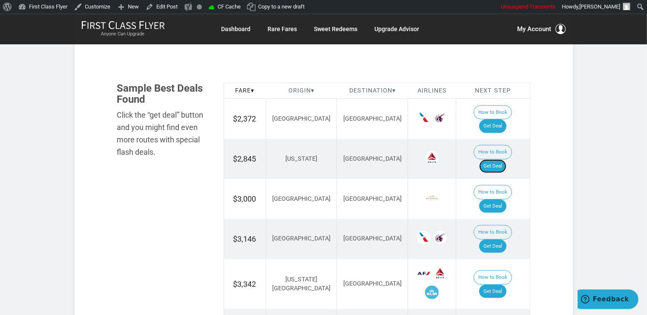
scroll to position [419, 0]
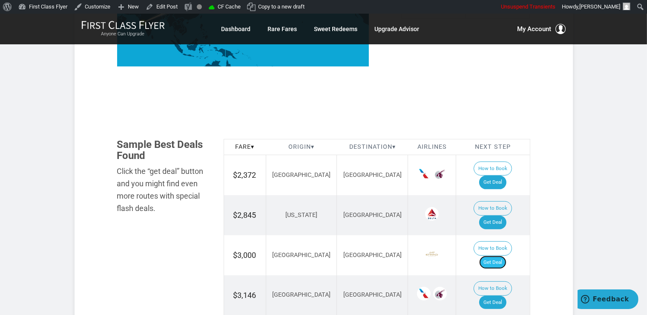
click at [493, 256] on link "Get Deal" at bounding box center [492, 263] width 27 height 14
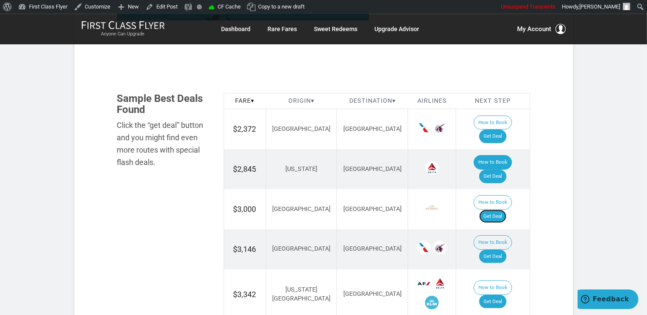
scroll to position [509, 0]
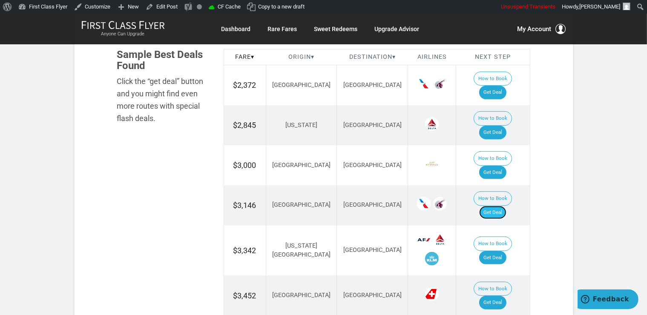
click at [505, 206] on link "Get Deal" at bounding box center [492, 213] width 27 height 14
click at [504, 251] on link "Get Deal" at bounding box center [492, 258] width 27 height 14
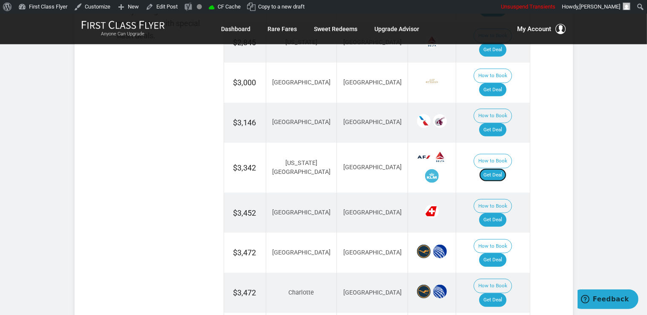
scroll to position [599, 0]
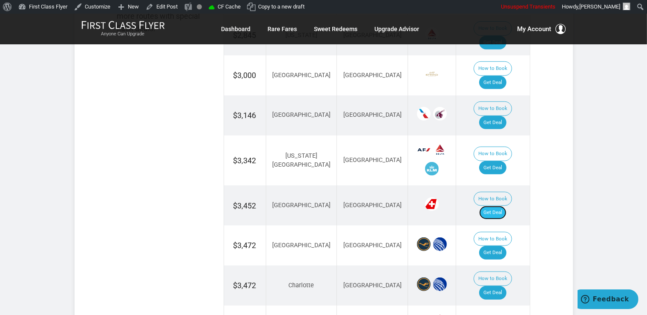
click at [501, 206] on link "Get Deal" at bounding box center [492, 213] width 27 height 14
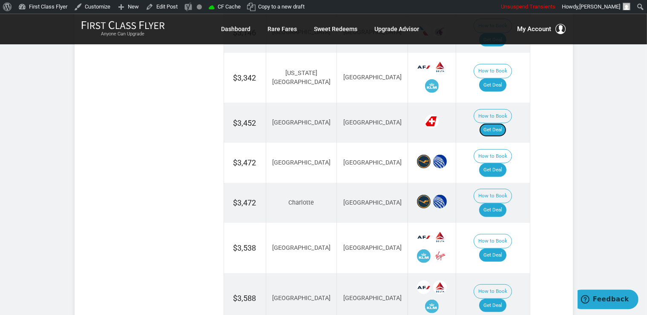
scroll to position [689, 0]
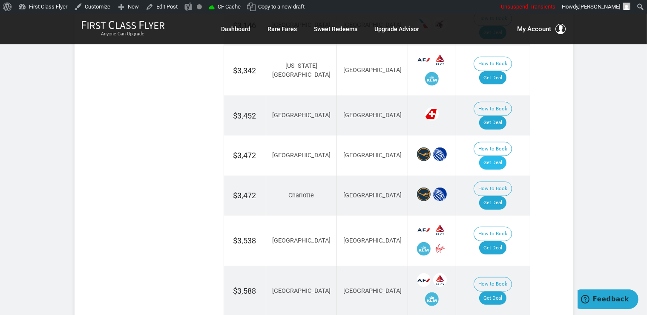
click at [505, 135] on td "How to Book Get Deal" at bounding box center [493, 155] width 74 height 40
click at [502, 156] on link "Get Deal" at bounding box center [492, 163] width 27 height 14
click at [492, 196] on link "Get Deal" at bounding box center [492, 203] width 27 height 14
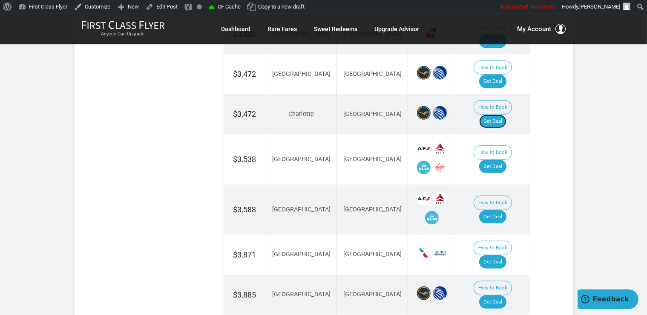
scroll to position [779, 0]
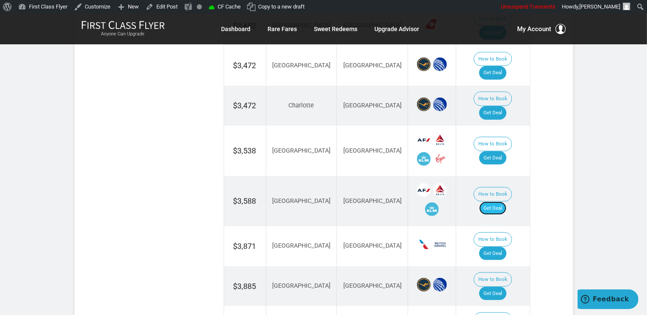
click at [507, 202] on link "Get Deal" at bounding box center [492, 209] width 27 height 14
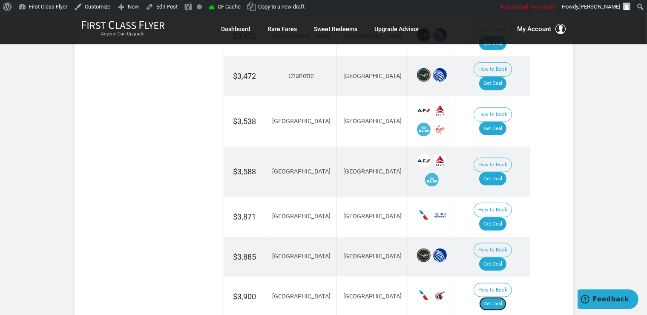
scroll to position [824, 0]
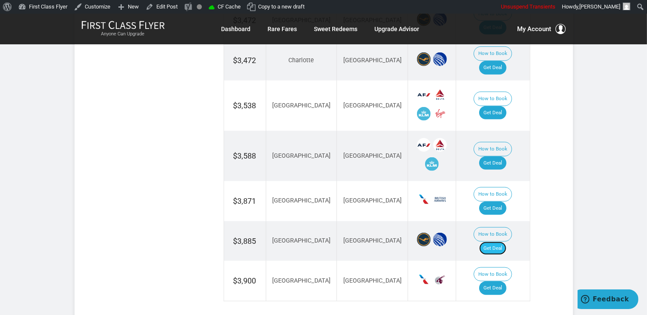
click at [499, 242] on link "Get Deal" at bounding box center [492, 249] width 27 height 14
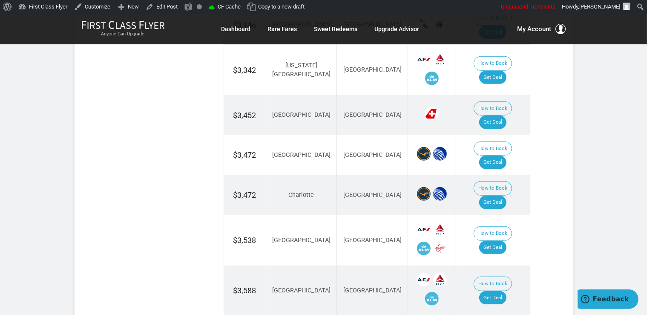
scroll to position [689, 0]
click at [502, 241] on link "Get Deal" at bounding box center [492, 248] width 27 height 14
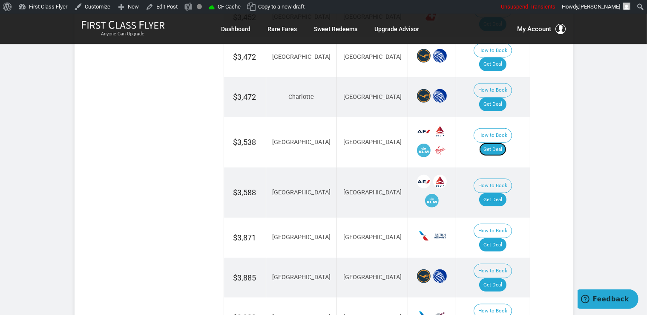
scroll to position [824, 0]
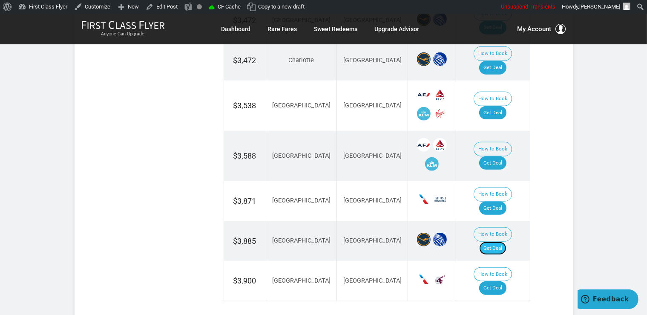
click at [495, 242] on link "Get Deal" at bounding box center [492, 249] width 27 height 14
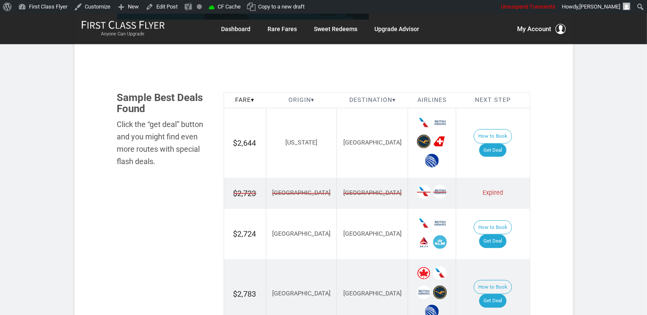
scroll to position [495, 0]
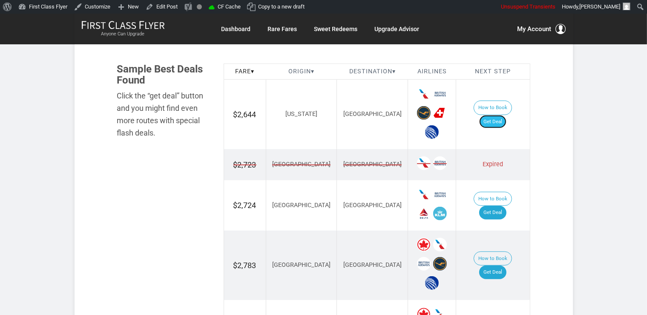
click at [494, 115] on link "Get Deal" at bounding box center [492, 122] width 27 height 14
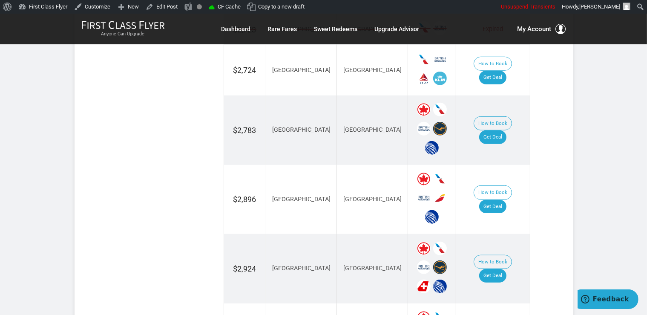
scroll to position [675, 0]
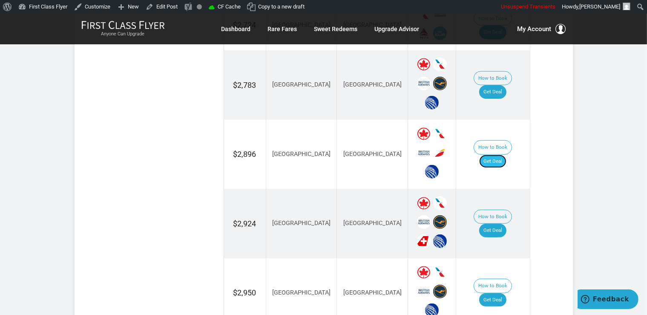
click at [507, 155] on link "Get Deal" at bounding box center [492, 162] width 27 height 14
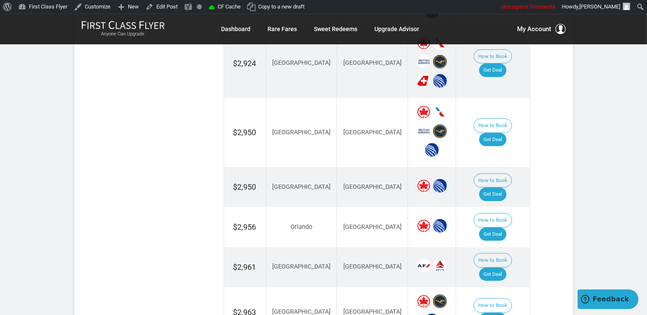
scroll to position [855, 0]
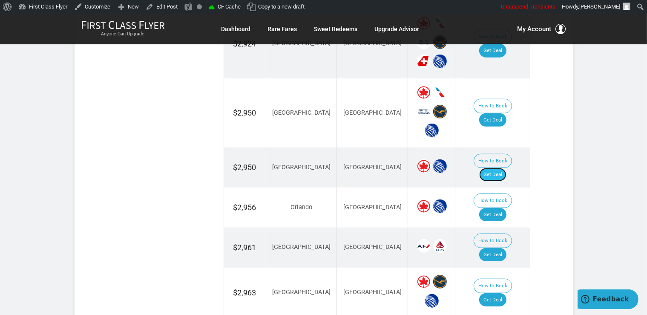
click at [507, 168] on link "Get Deal" at bounding box center [492, 175] width 27 height 14
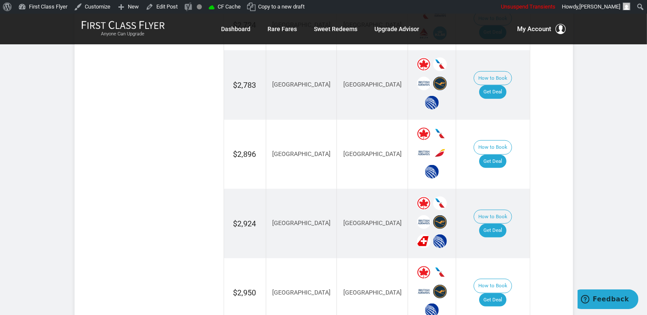
scroll to position [584, 0]
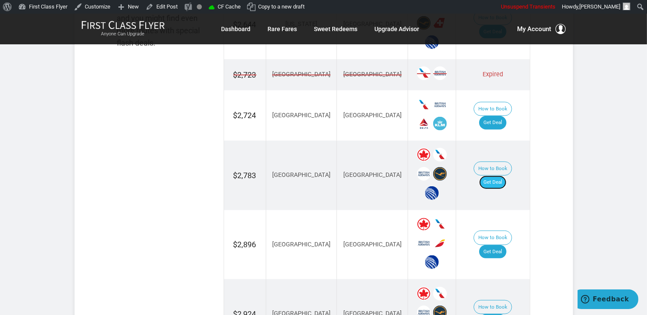
click at [501, 176] on link "Get Deal" at bounding box center [492, 183] width 27 height 14
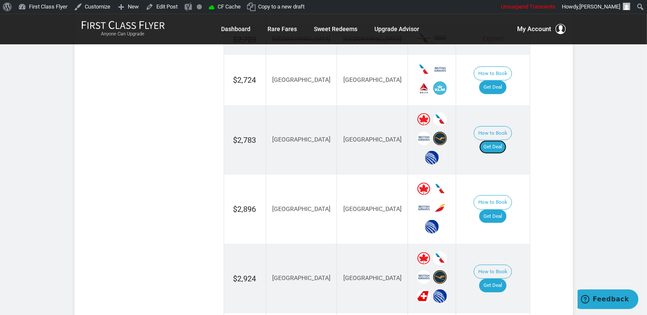
scroll to position [630, 0]
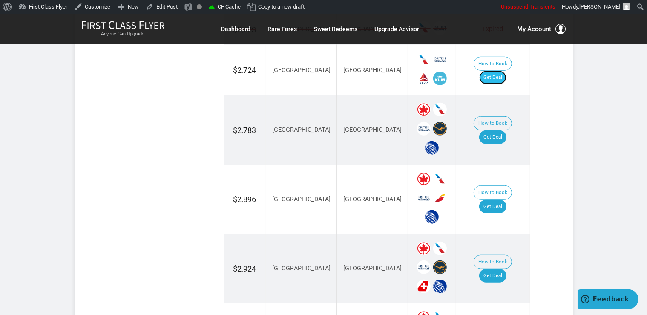
click at [496, 71] on link "Get Deal" at bounding box center [492, 78] width 27 height 14
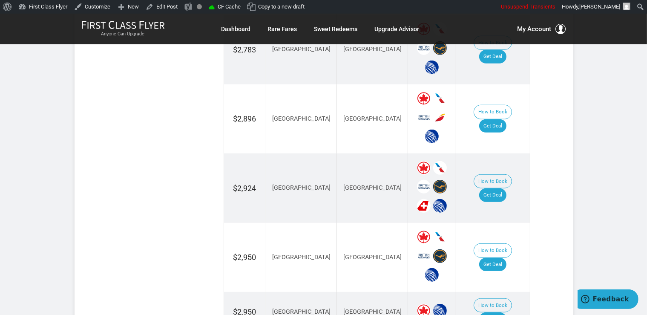
scroll to position [720, 0]
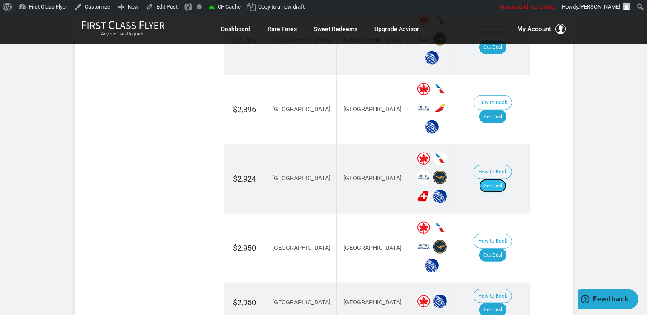
click at [504, 179] on link "Get Deal" at bounding box center [492, 186] width 27 height 14
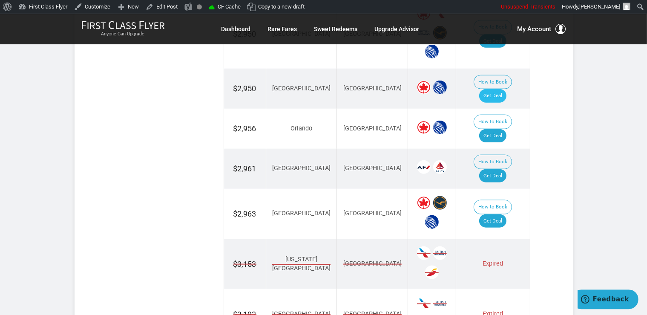
scroll to position [944, 0]
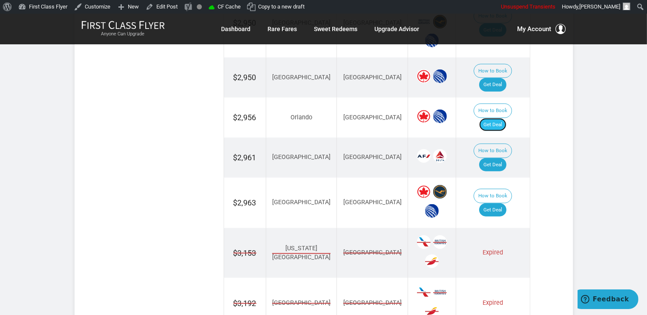
click at [499, 118] on link "Get Deal" at bounding box center [492, 125] width 27 height 14
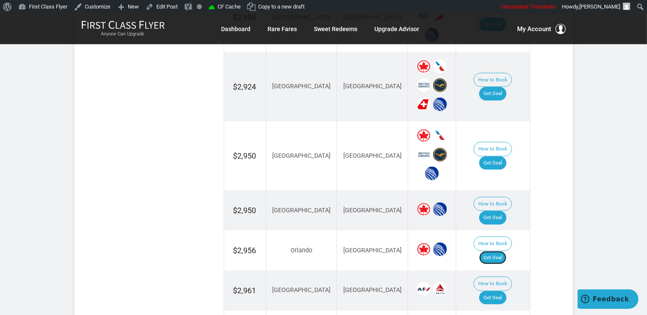
scroll to position [765, 0]
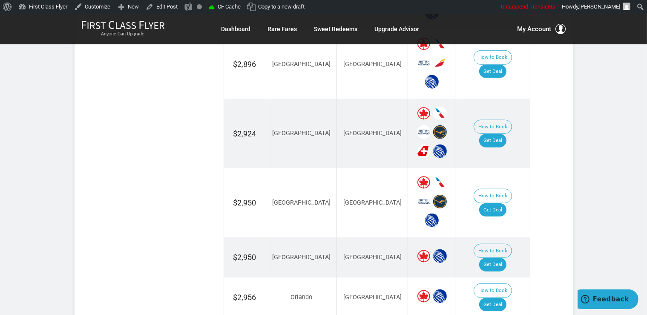
click at [498, 184] on td "How to Book Get Deal" at bounding box center [493, 202] width 74 height 69
click at [497, 203] on link "Get Deal" at bounding box center [492, 210] width 27 height 14
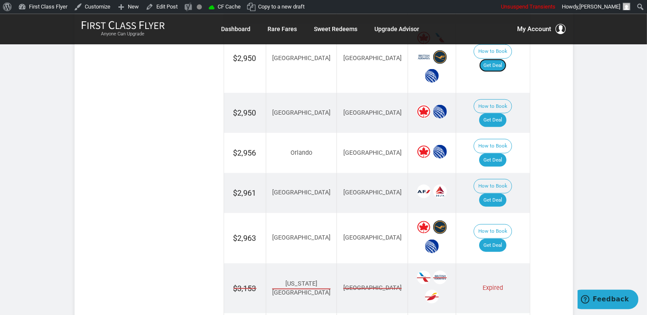
scroll to position [900, 0]
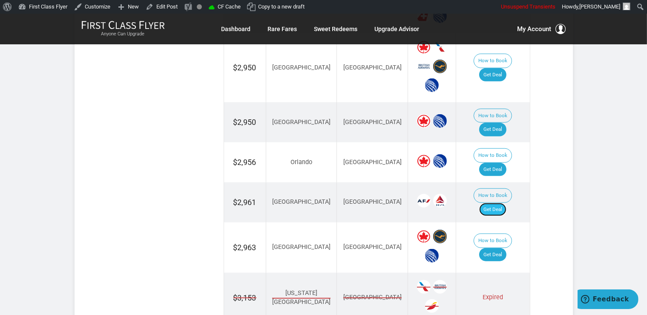
click at [492, 203] on link "Get Deal" at bounding box center [492, 210] width 27 height 14
click at [507, 203] on link "Get Deal" at bounding box center [492, 210] width 27 height 14
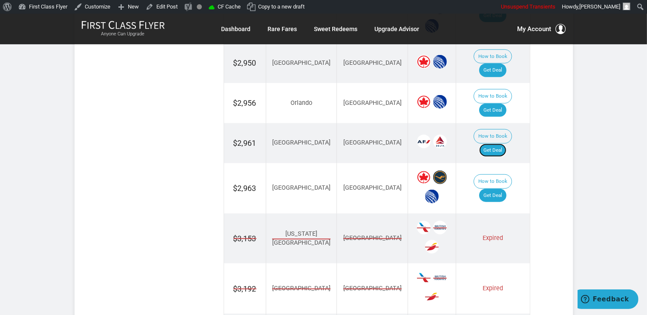
scroll to position [990, 0]
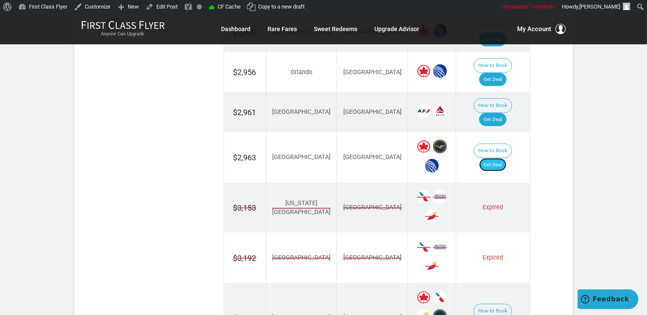
click at [504, 158] on link "Get Deal" at bounding box center [492, 165] width 27 height 14
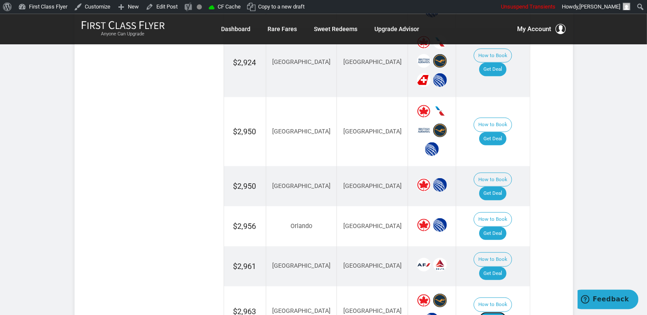
scroll to position [809, 0]
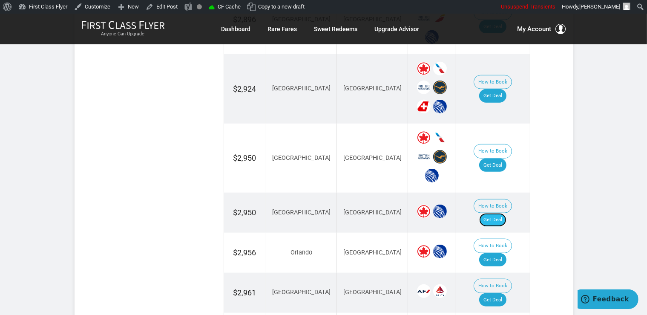
click at [503, 213] on link "Get Deal" at bounding box center [492, 220] width 27 height 14
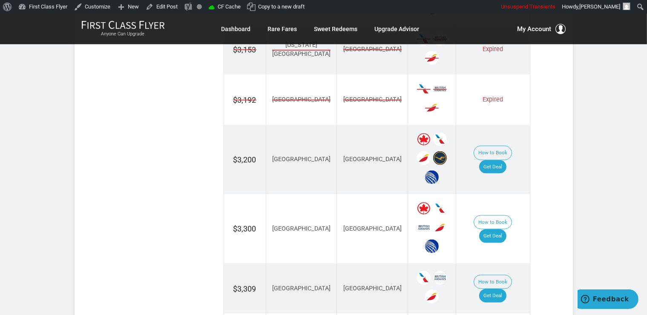
scroll to position [1169, 0]
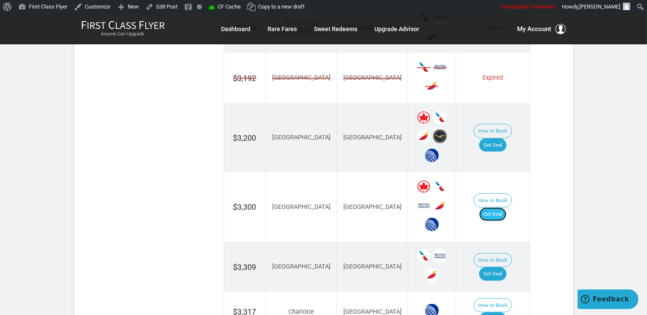
click at [500, 207] on link "Get Deal" at bounding box center [492, 214] width 27 height 14
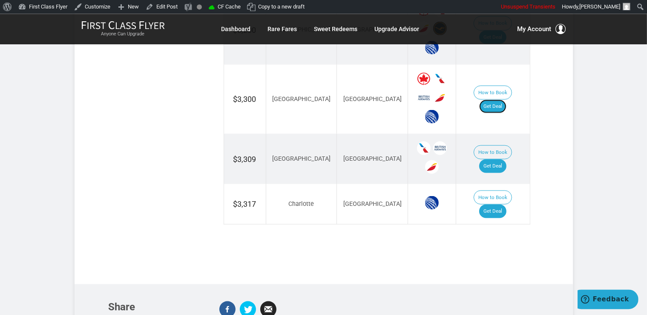
scroll to position [1304, 0]
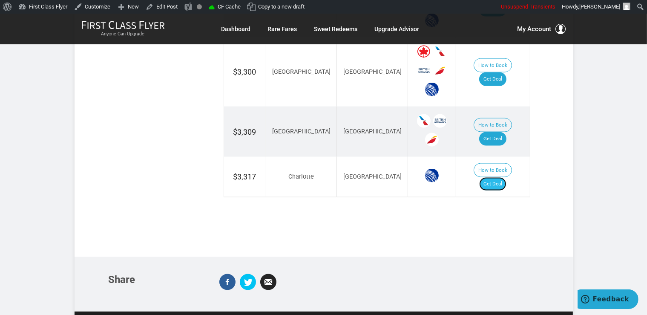
click at [505, 177] on link "Get Deal" at bounding box center [492, 184] width 27 height 14
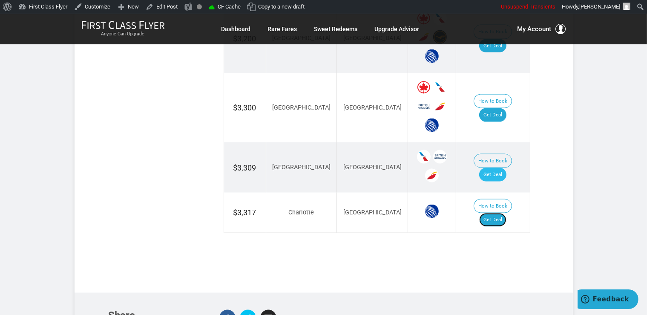
scroll to position [1259, 0]
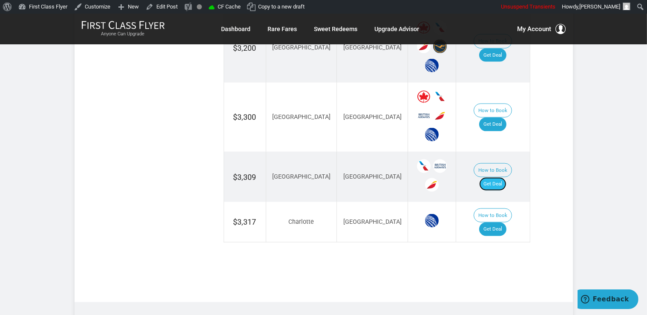
click at [507, 177] on link "Get Deal" at bounding box center [492, 184] width 27 height 14
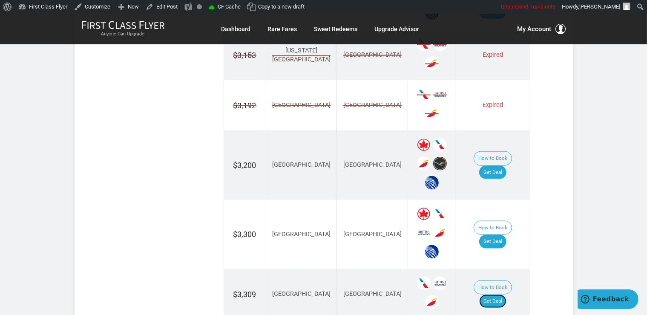
scroll to position [1125, 0]
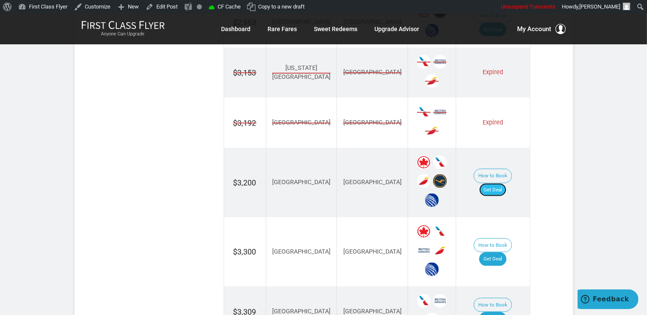
click at [507, 183] on link "Get Deal" at bounding box center [492, 190] width 27 height 14
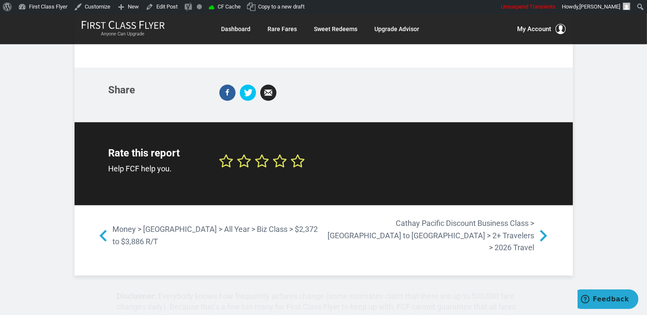
scroll to position [1555, 0]
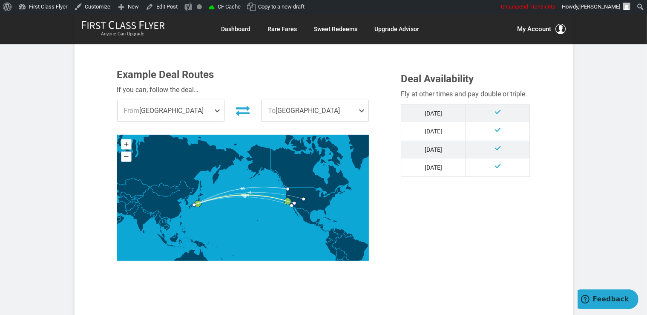
scroll to position [450, 0]
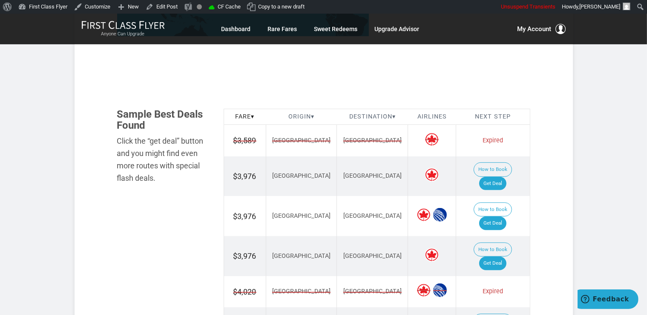
scroll to position [450, 0]
click at [498, 176] on link "Get Deal" at bounding box center [492, 183] width 27 height 14
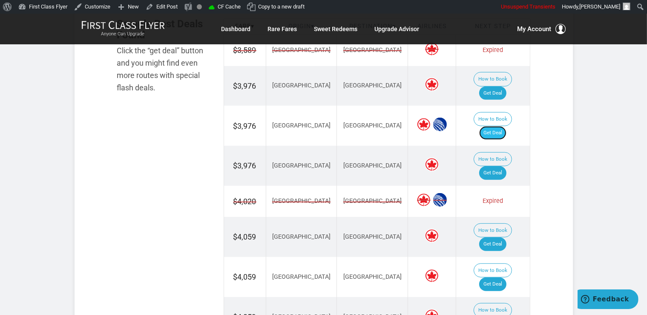
click at [507, 126] on link "Get Deal" at bounding box center [492, 133] width 27 height 14
click at [495, 166] on link "Get Deal" at bounding box center [492, 173] width 27 height 14
click at [494, 237] on link "Get Deal" at bounding box center [492, 244] width 27 height 14
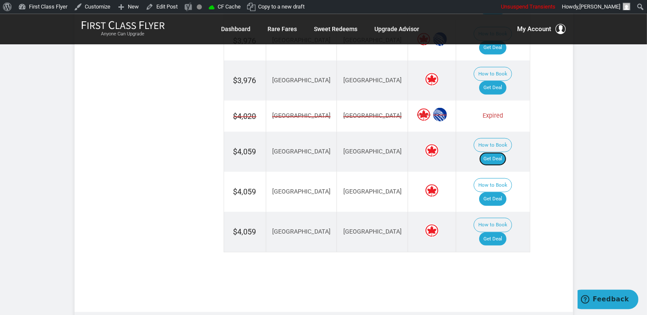
scroll to position [630, 0]
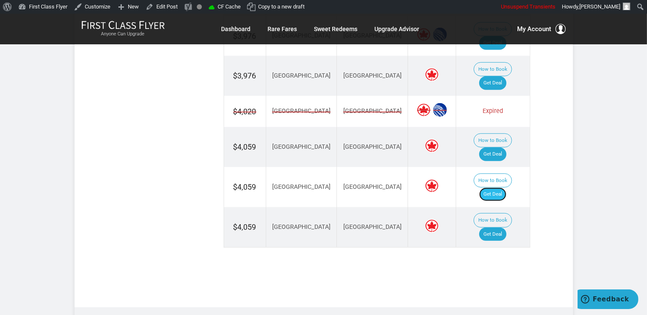
click at [496, 187] on link "Get Deal" at bounding box center [492, 194] width 27 height 14
click at [498, 227] on link "Get Deal" at bounding box center [492, 234] width 27 height 14
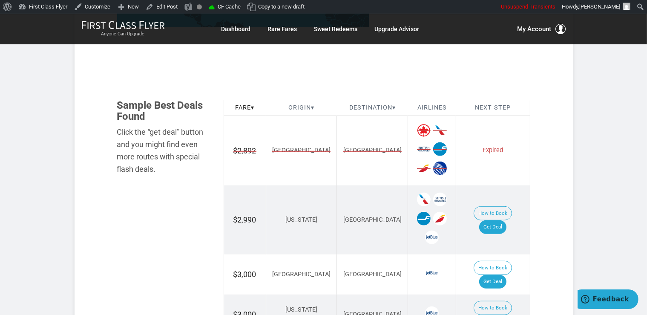
scroll to position [540, 0]
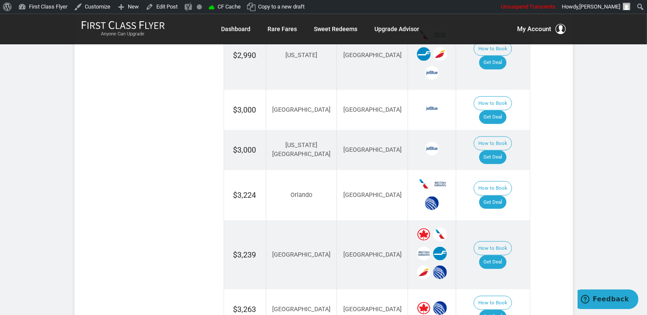
scroll to position [630, 0]
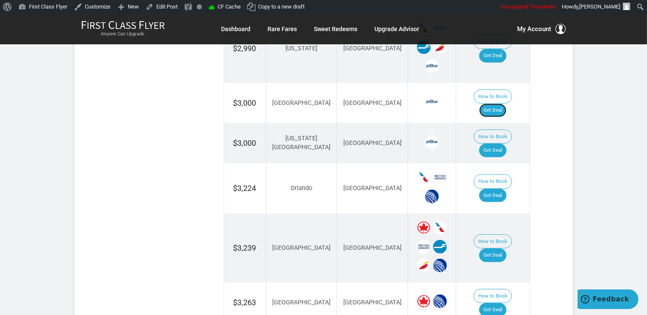
drag, startPoint x: 494, startPoint y: 97, endPoint x: 496, endPoint y: 87, distance: 9.7
click at [494, 104] on link "Get Deal" at bounding box center [492, 111] width 27 height 14
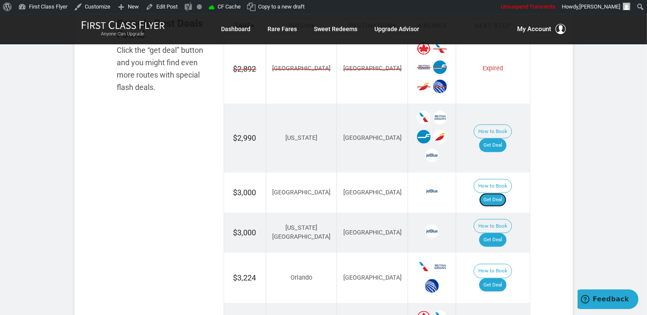
scroll to position [540, 0]
click at [502, 233] on link "Get Deal" at bounding box center [492, 240] width 27 height 14
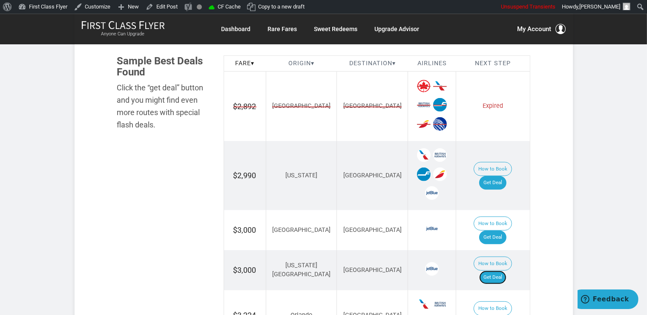
scroll to position [495, 0]
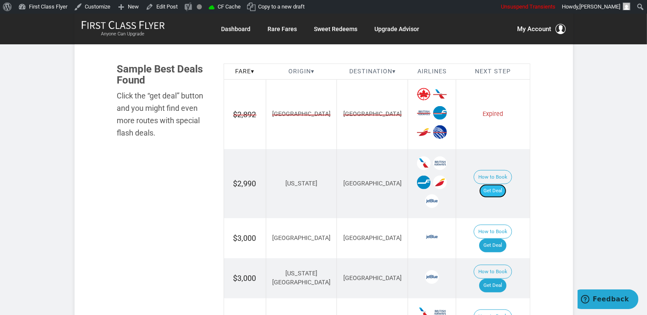
click at [504, 184] on link "Get Deal" at bounding box center [492, 191] width 27 height 14
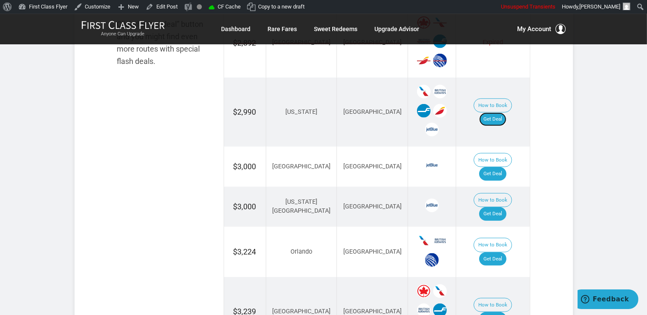
scroll to position [630, 0]
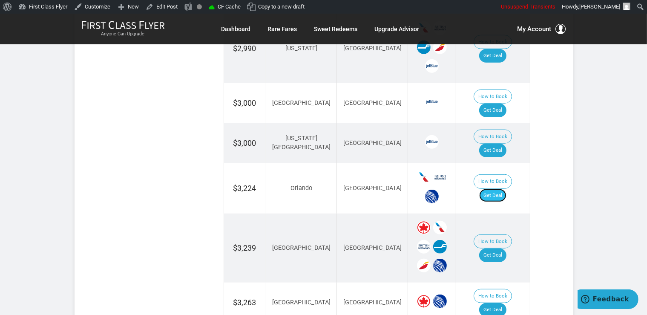
click at [505, 189] on link "Get Deal" at bounding box center [492, 196] width 27 height 14
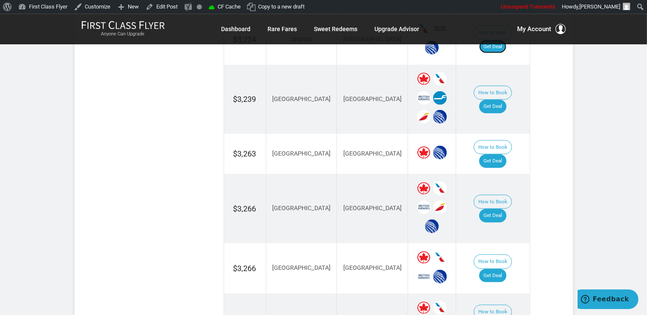
scroll to position [809, 0]
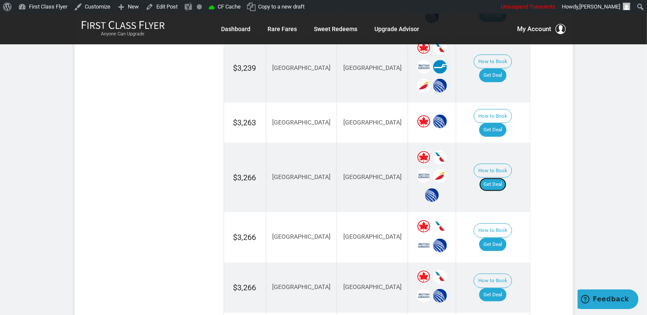
click at [507, 178] on link "Get Deal" at bounding box center [492, 185] width 27 height 14
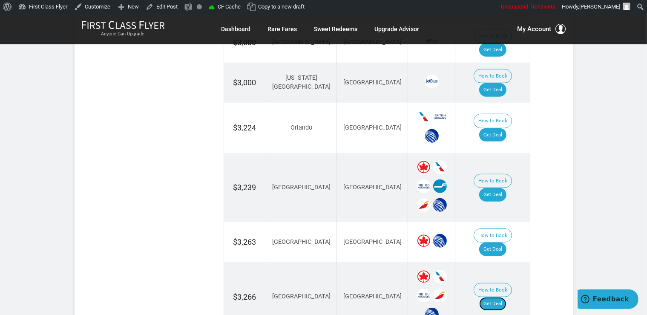
scroll to position [675, 0]
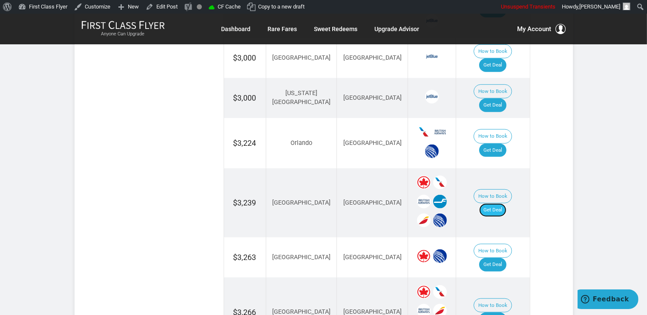
click at [501, 203] on link "Get Deal" at bounding box center [492, 210] width 27 height 14
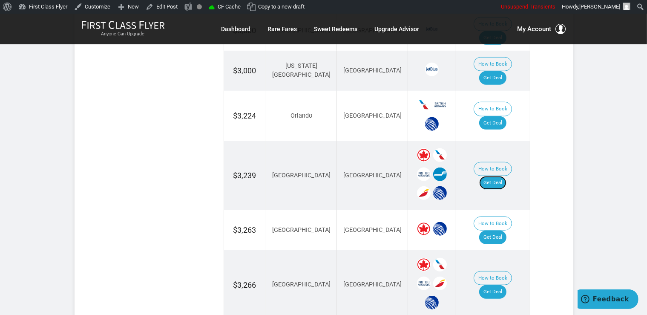
scroll to position [720, 0]
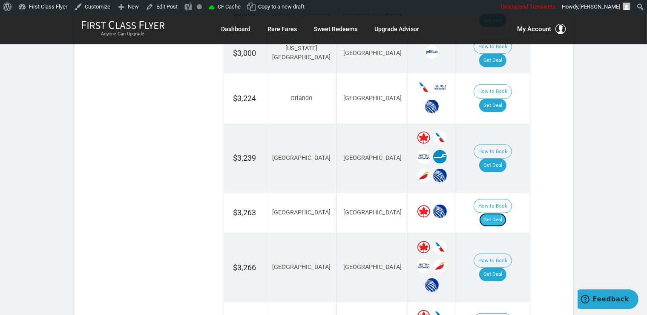
click at [507, 213] on link "Get Deal" at bounding box center [492, 220] width 27 height 14
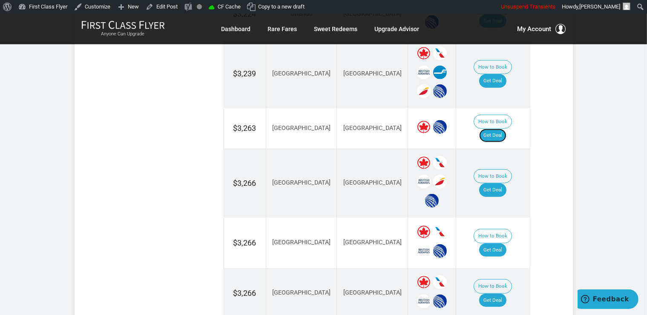
scroll to position [809, 0]
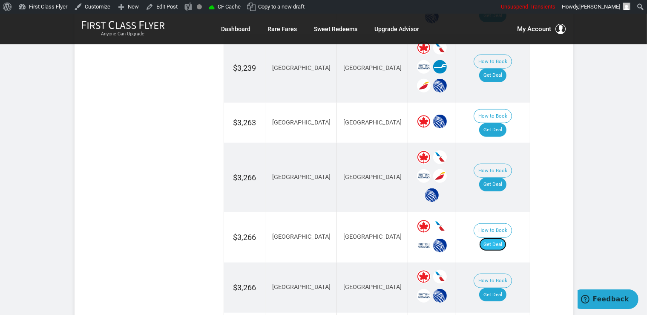
click at [505, 238] on link "Get Deal" at bounding box center [492, 245] width 27 height 14
click at [498, 238] on link "Get Deal" at bounding box center [492, 245] width 27 height 14
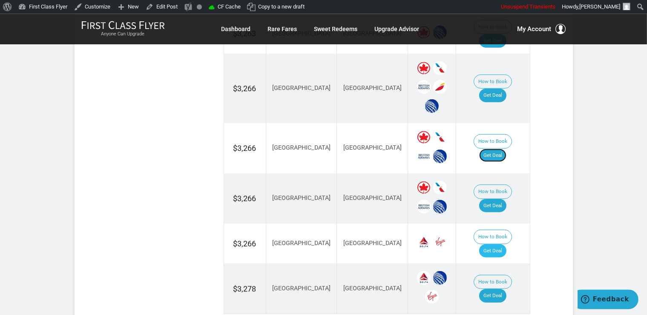
scroll to position [900, 0]
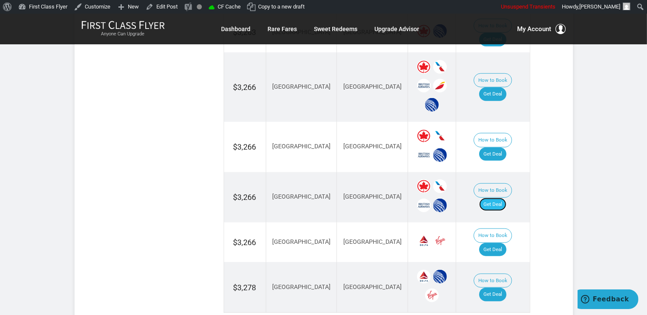
click at [501, 198] on link "Get Deal" at bounding box center [492, 205] width 27 height 14
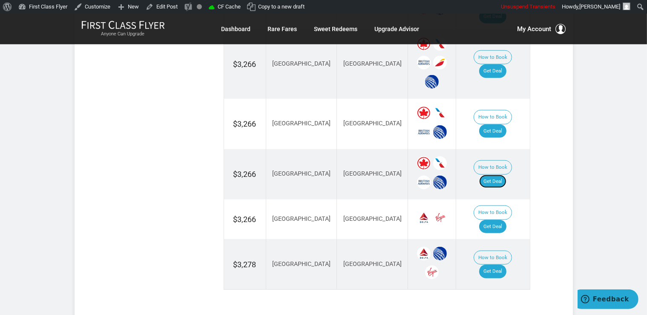
scroll to position [944, 0]
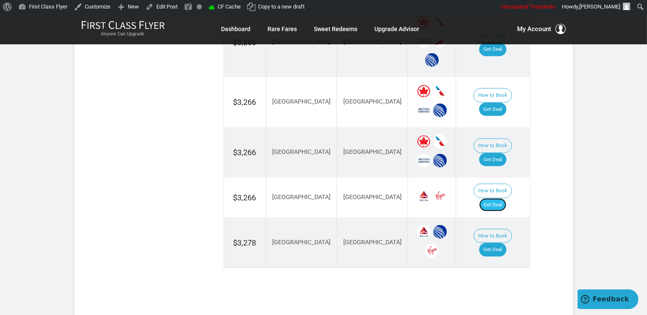
click at [502, 198] on link "Get Deal" at bounding box center [492, 205] width 27 height 14
click at [506, 198] on link "Get Deal" at bounding box center [492, 205] width 27 height 14
click at [497, 243] on link "Get Deal" at bounding box center [492, 250] width 27 height 14
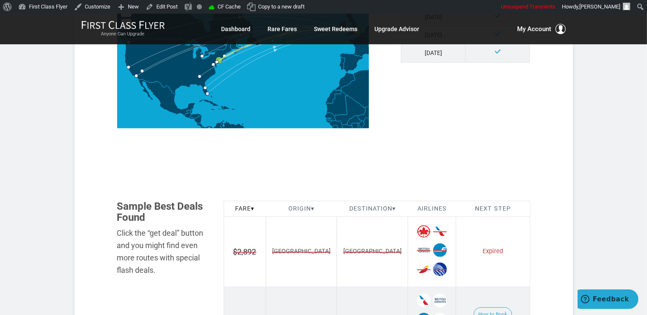
scroll to position [360, 0]
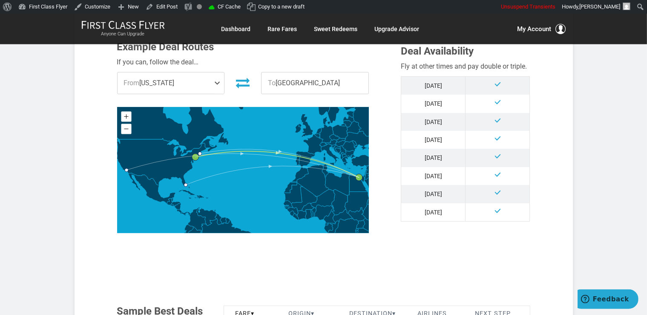
scroll to position [450, 0]
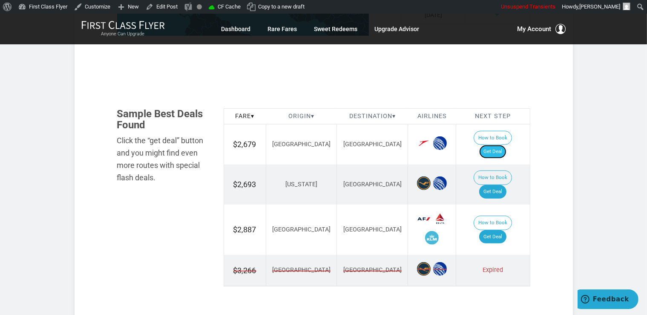
click at [495, 145] on link "Get Deal" at bounding box center [492, 152] width 27 height 14
click at [497, 230] on link "Get Deal" at bounding box center [492, 237] width 27 height 14
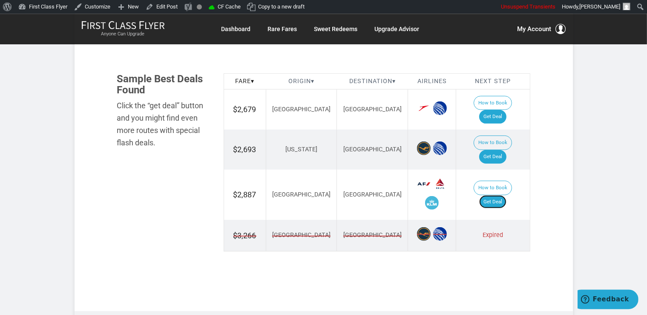
scroll to position [495, 0]
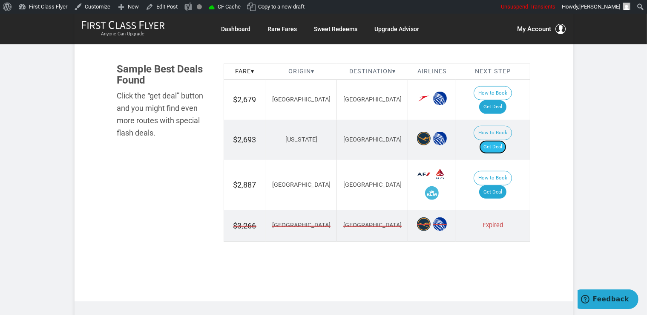
click at [492, 140] on link "Get Deal" at bounding box center [492, 147] width 27 height 14
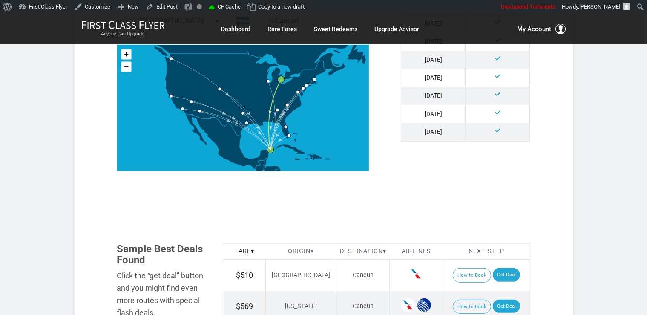
scroll to position [450, 0]
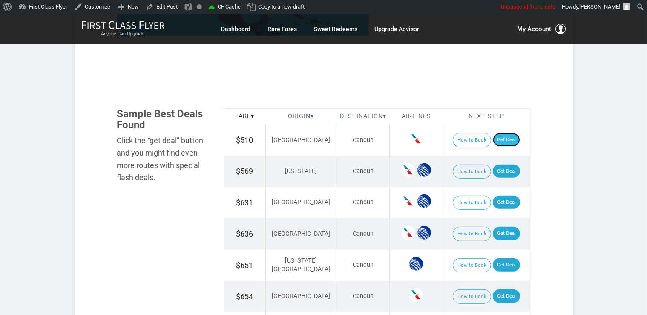
click at [498, 142] on link "Get Deal" at bounding box center [506, 140] width 27 height 14
click at [503, 173] on link "Get Deal" at bounding box center [506, 171] width 27 height 14
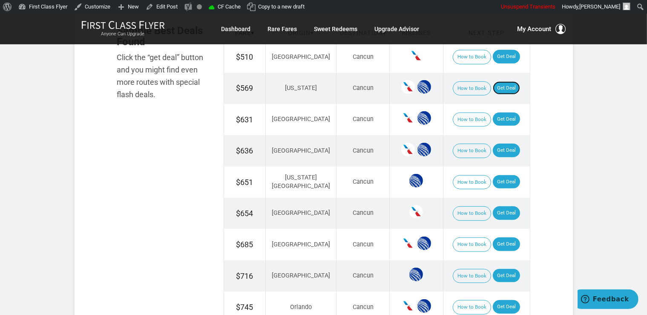
scroll to position [540, 0]
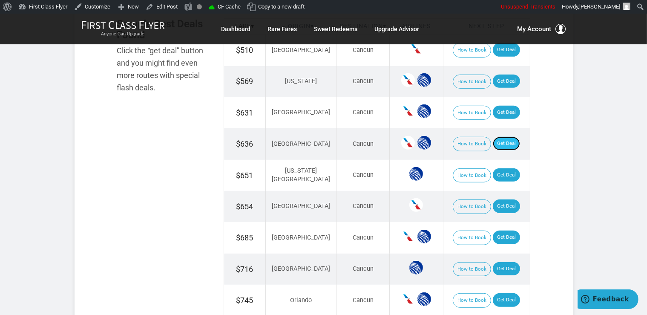
click at [502, 140] on link "Get Deal" at bounding box center [506, 144] width 27 height 14
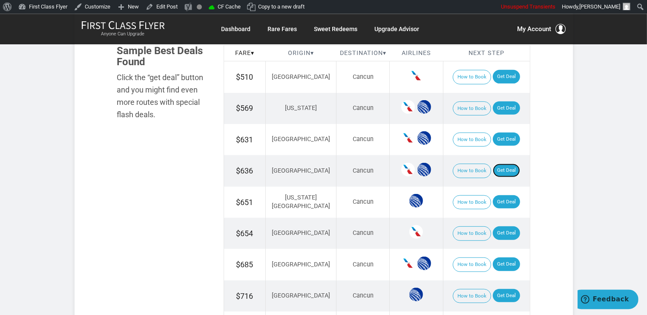
scroll to position [495, 0]
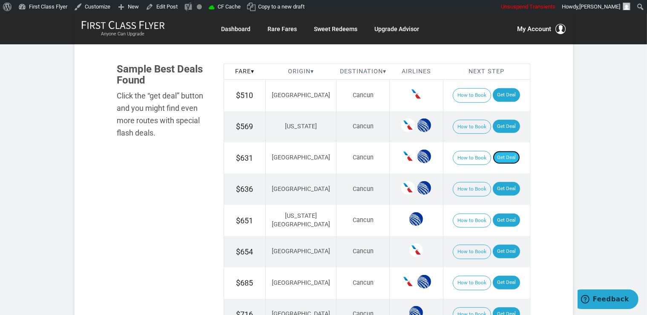
click at [505, 153] on link "Get Deal" at bounding box center [506, 158] width 27 height 14
click at [493, 157] on link "Get Deal" at bounding box center [506, 158] width 27 height 14
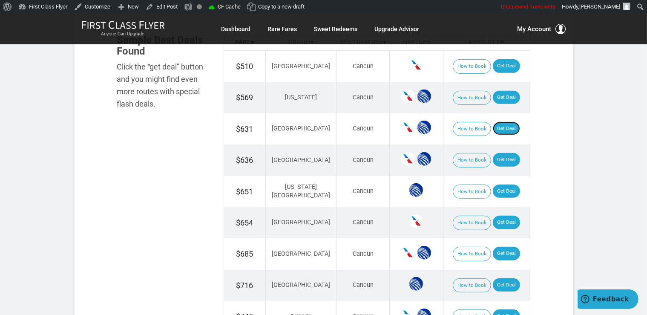
scroll to position [540, 0]
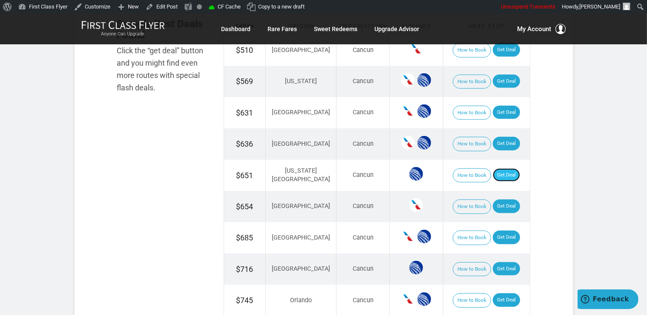
click at [495, 173] on link "Get Deal" at bounding box center [506, 175] width 27 height 14
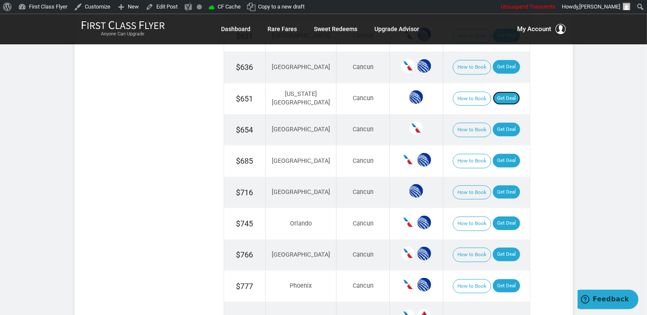
scroll to position [630, 0]
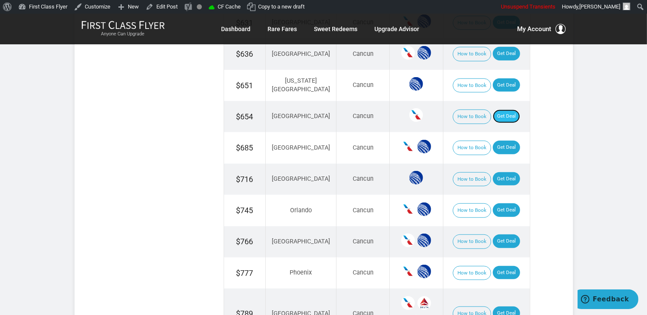
click at [496, 118] on link "Get Deal" at bounding box center [506, 116] width 27 height 14
click at [493, 206] on link "Get Deal" at bounding box center [506, 210] width 27 height 14
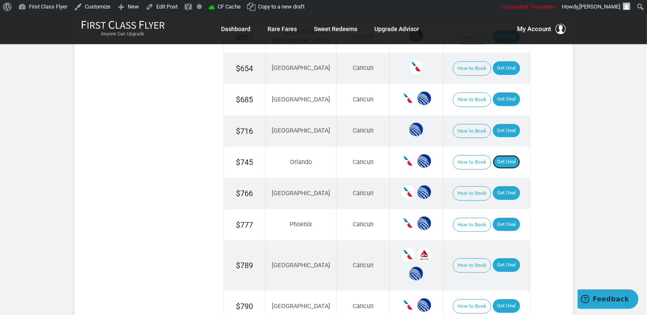
scroll to position [765, 0]
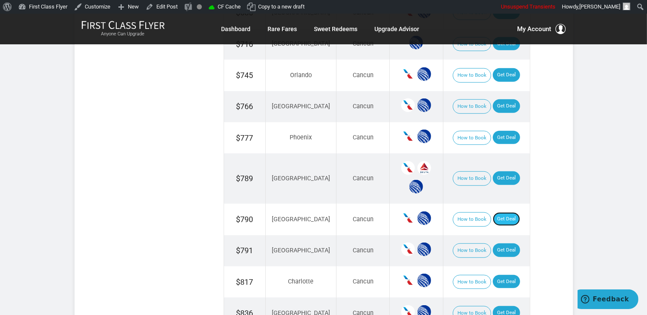
click at [502, 212] on link "Get Deal" at bounding box center [506, 219] width 27 height 14
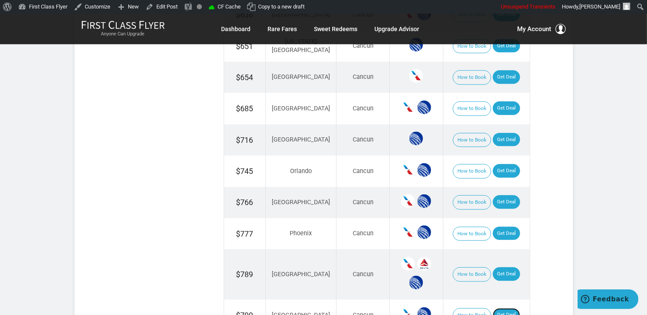
scroll to position [630, 0]
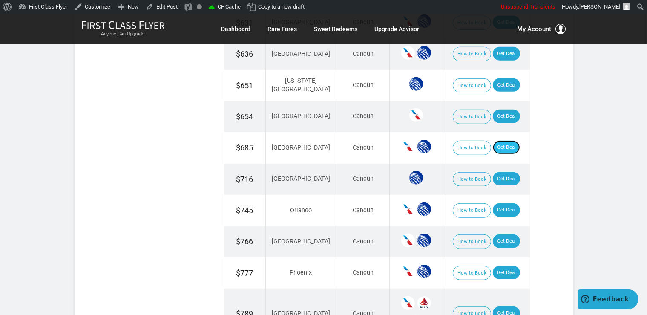
click at [503, 144] on link "Get Deal" at bounding box center [506, 148] width 27 height 14
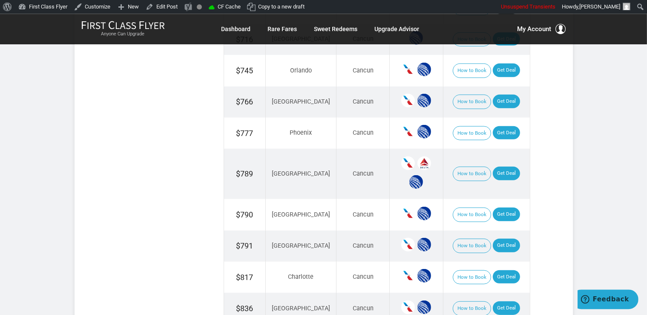
scroll to position [809, 0]
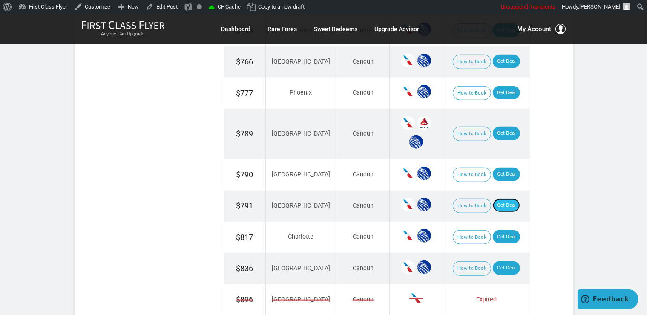
click at [494, 199] on link "Get Deal" at bounding box center [506, 206] width 27 height 14
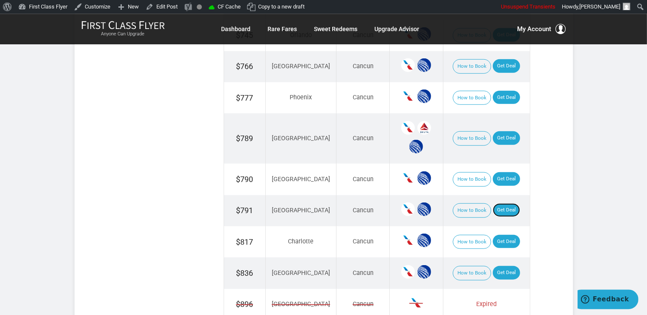
scroll to position [720, 0]
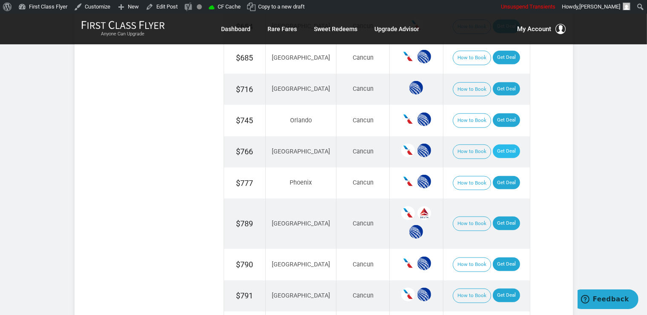
click at [500, 153] on td "How to Book Get Deal" at bounding box center [486, 151] width 87 height 31
click at [493, 145] on link "Get Deal" at bounding box center [506, 151] width 27 height 14
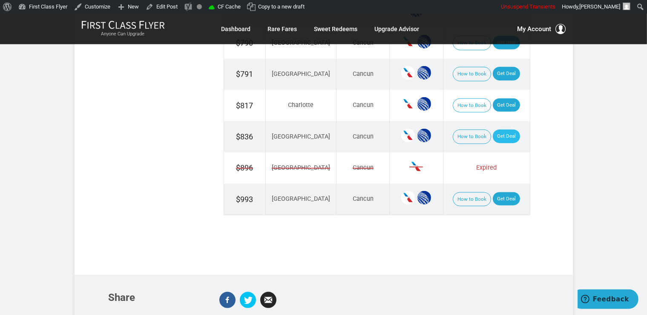
scroll to position [944, 0]
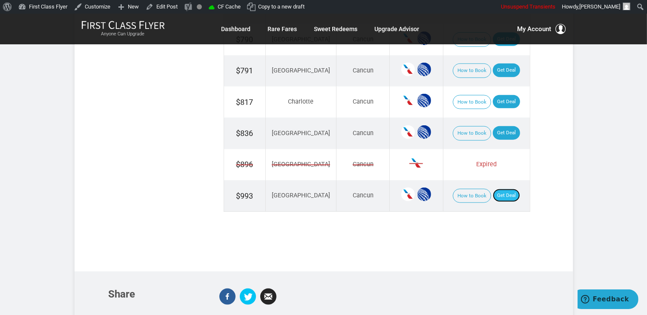
click at [497, 189] on link "Get Deal" at bounding box center [506, 196] width 27 height 14
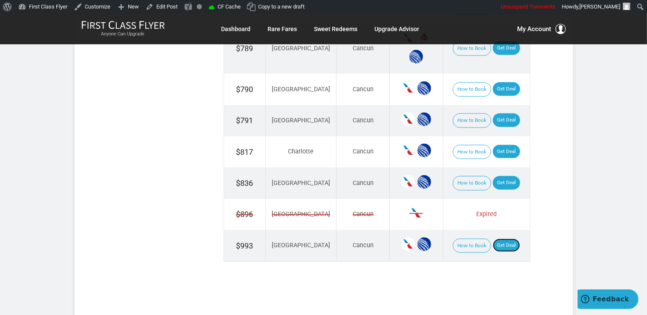
scroll to position [809, 0]
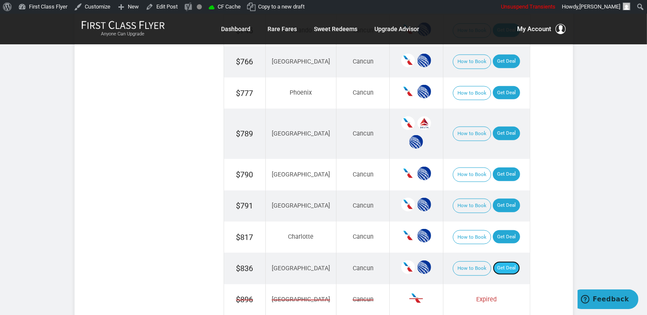
click at [497, 261] on link "Get Deal" at bounding box center [506, 268] width 27 height 14
click at [503, 129] on link "Get Deal" at bounding box center [506, 134] width 27 height 14
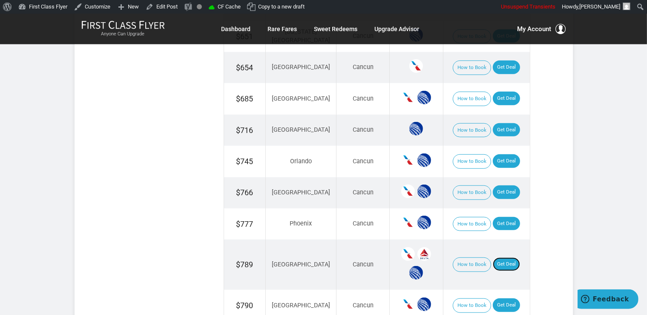
scroll to position [675, 0]
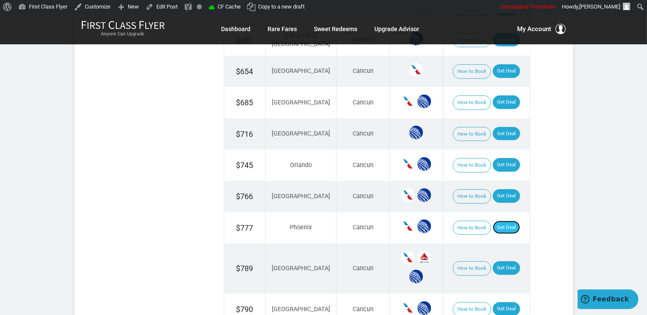
click at [497, 222] on link "Get Deal" at bounding box center [506, 228] width 27 height 14
click at [496, 132] on link "Get Deal" at bounding box center [506, 134] width 27 height 14
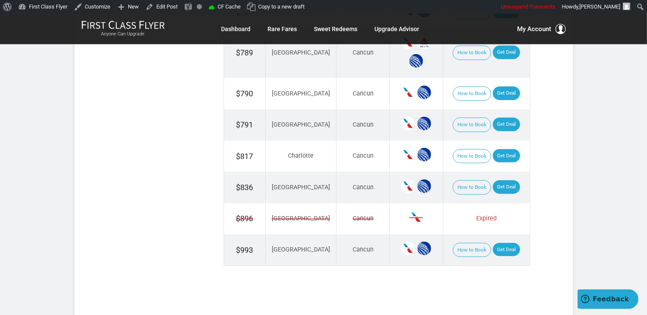
scroll to position [900, 0]
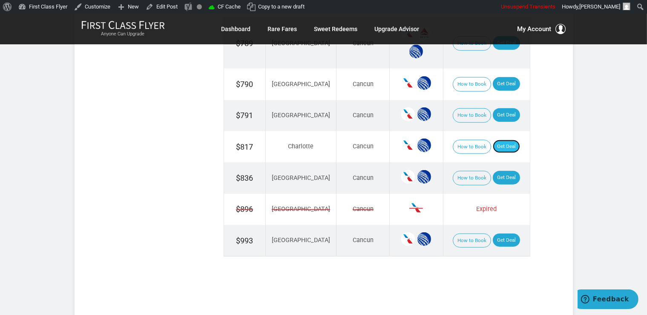
click at [504, 140] on link "Get Deal" at bounding box center [506, 147] width 27 height 14
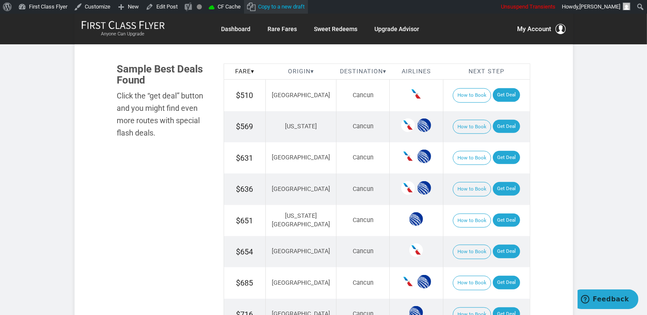
scroll to position [450, 0]
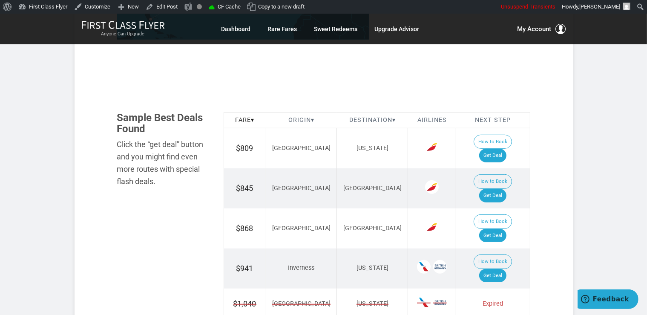
scroll to position [474, 0]
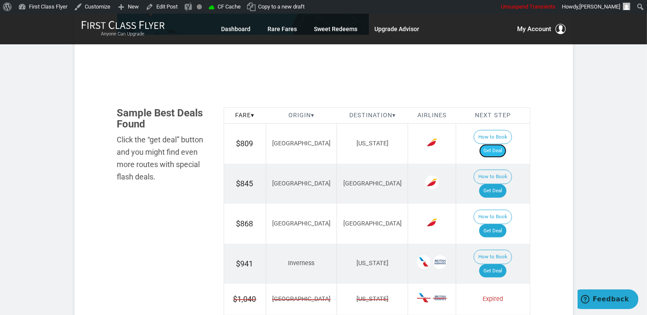
click at [500, 144] on link "Get Deal" at bounding box center [492, 151] width 27 height 14
click at [507, 184] on link "Get Deal" at bounding box center [492, 191] width 27 height 14
click at [501, 224] on link "Get Deal" at bounding box center [492, 231] width 27 height 14
click at [507, 264] on link "Get Deal" at bounding box center [492, 271] width 27 height 14
click at [502, 264] on link "Get Deal" at bounding box center [492, 271] width 27 height 14
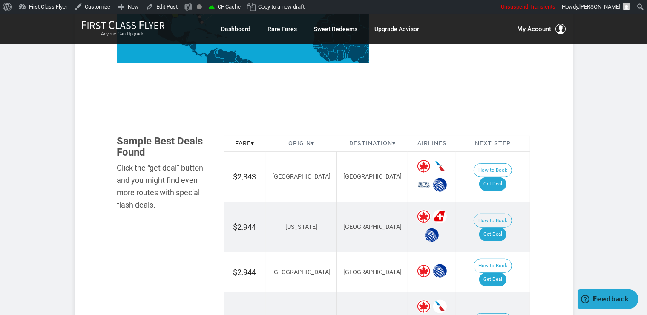
scroll to position [450, 0]
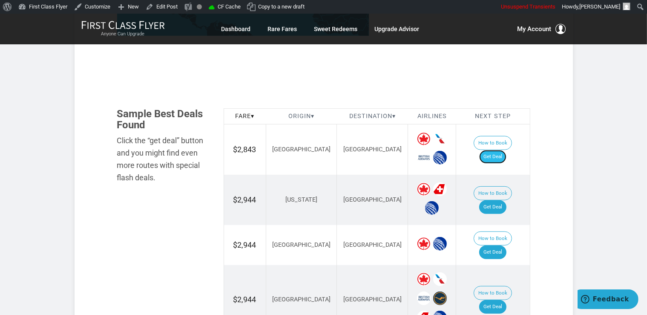
click at [507, 150] on link "Get Deal" at bounding box center [492, 157] width 27 height 14
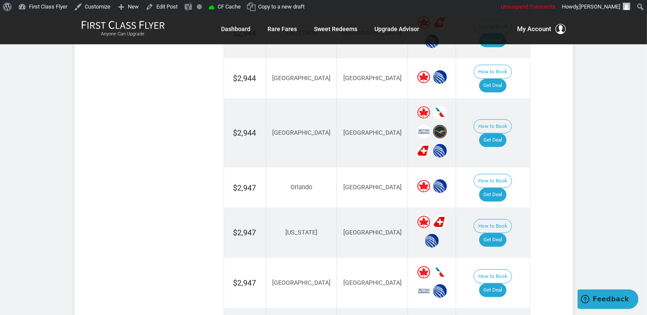
scroll to position [630, 0]
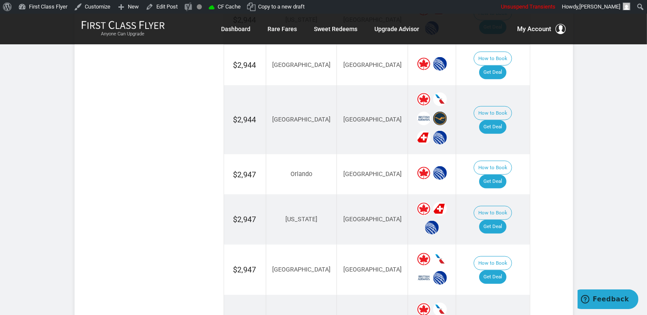
click at [504, 164] on td "How to Book Get Deal" at bounding box center [493, 174] width 74 height 40
drag, startPoint x: 498, startPoint y: 151, endPoint x: 505, endPoint y: 167, distance: 17.7
click at [498, 175] on link "Get Deal" at bounding box center [492, 182] width 27 height 14
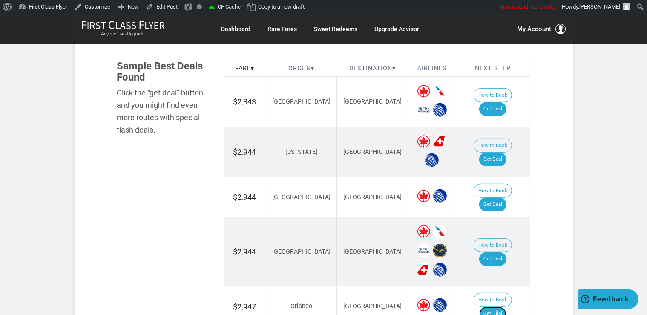
scroll to position [540, 0]
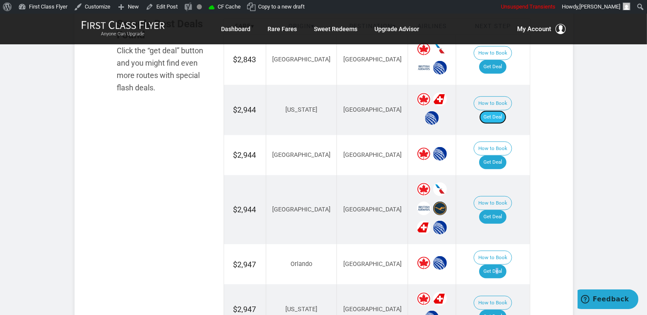
click at [501, 110] on link "Get Deal" at bounding box center [492, 117] width 27 height 14
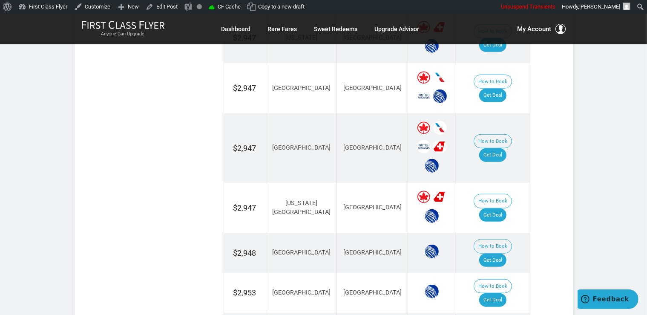
scroll to position [855, 0]
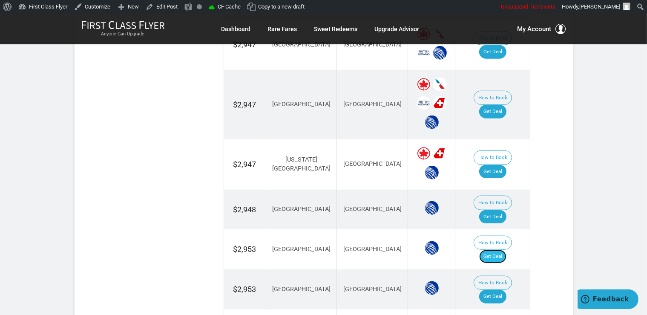
click at [507, 250] on link "Get Deal" at bounding box center [492, 257] width 27 height 14
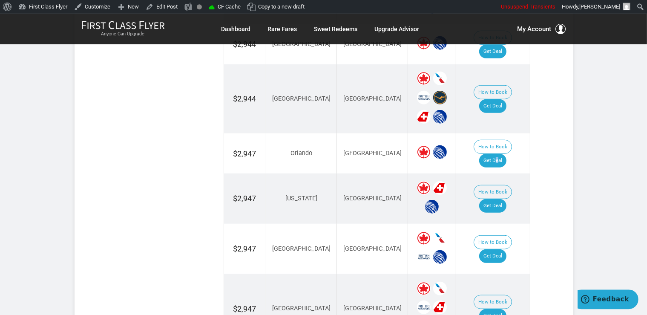
scroll to position [630, 0]
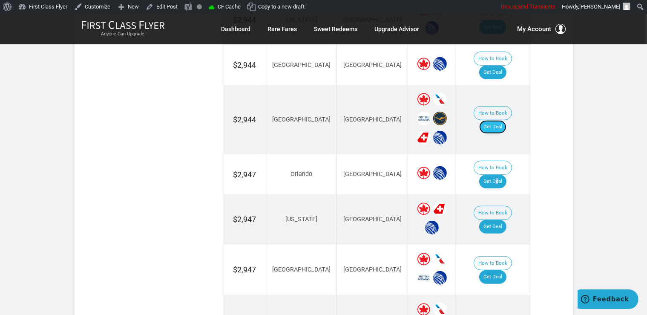
click at [497, 120] on link "Get Deal" at bounding box center [492, 127] width 27 height 14
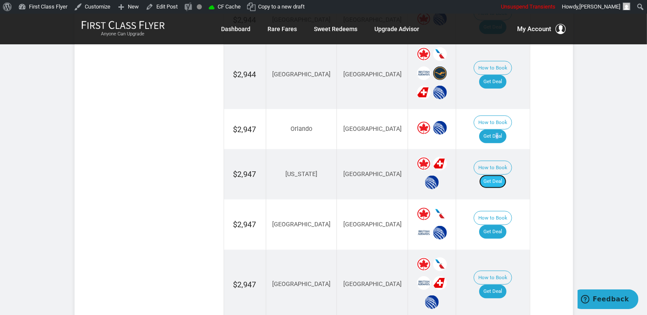
click at [500, 175] on link "Get Deal" at bounding box center [492, 182] width 27 height 14
click at [502, 225] on link "Get Deal" at bounding box center [492, 232] width 27 height 14
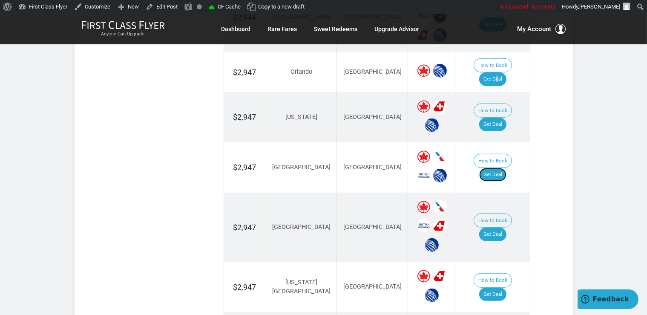
scroll to position [809, 0]
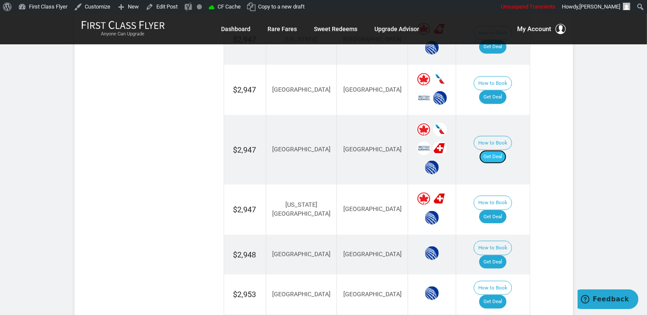
click at [506, 150] on link "Get Deal" at bounding box center [492, 157] width 27 height 14
click at [504, 210] on link "Get Deal" at bounding box center [492, 217] width 27 height 14
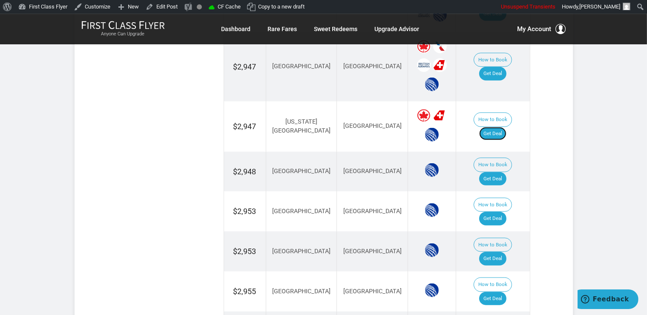
scroll to position [900, 0]
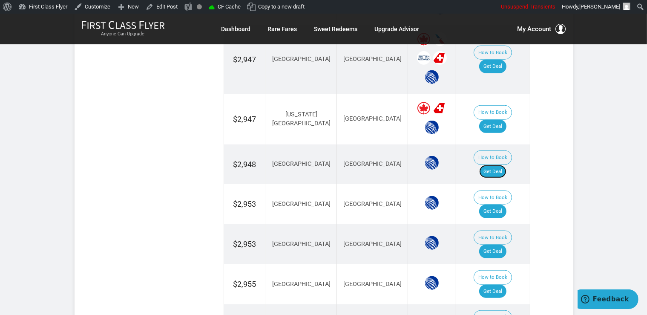
drag, startPoint x: 496, startPoint y: 138, endPoint x: 496, endPoint y: 142, distance: 4.7
click at [496, 165] on link "Get Deal" at bounding box center [492, 172] width 27 height 14
click at [488, 204] on link "Get Deal" at bounding box center [492, 211] width 27 height 14
click at [496, 245] on link "Get Deal" at bounding box center [492, 252] width 27 height 14
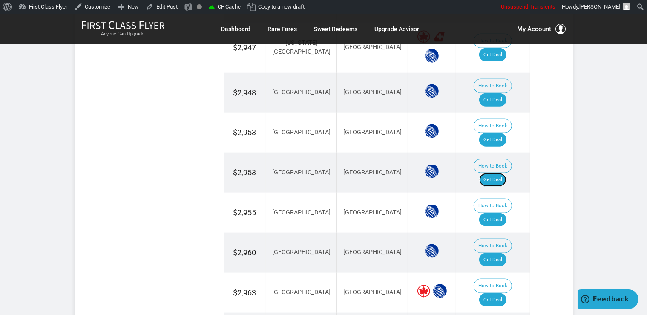
scroll to position [990, 0]
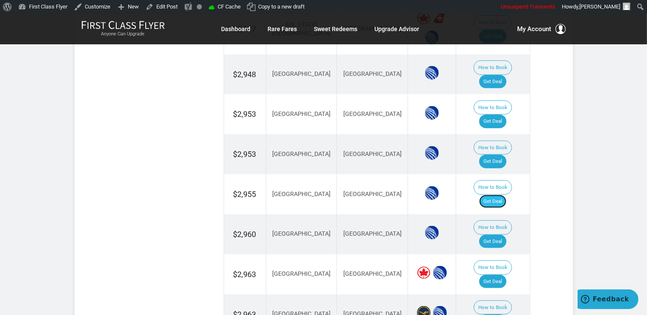
click at [492, 195] on link "Get Deal" at bounding box center [492, 202] width 27 height 14
click at [502, 275] on link "Get Deal" at bounding box center [492, 282] width 27 height 14
click at [493, 235] on link "Get Deal" at bounding box center [492, 242] width 27 height 14
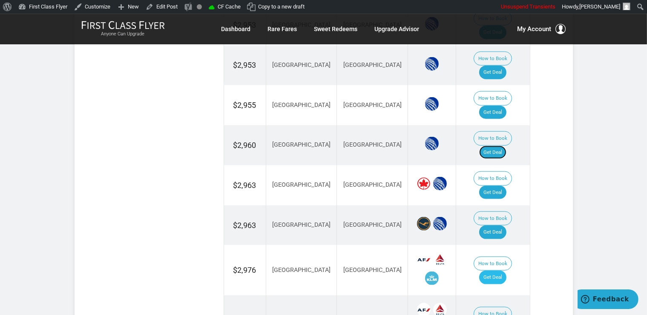
scroll to position [1080, 0]
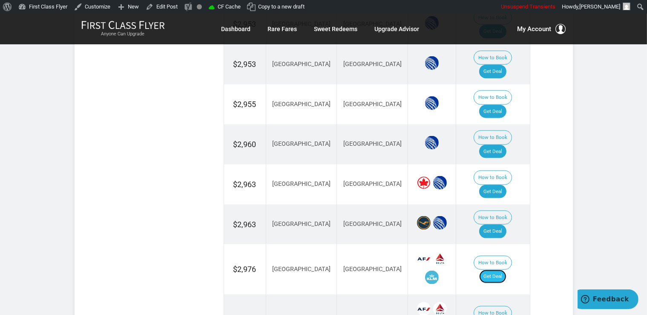
click at [500, 270] on link "Get Deal" at bounding box center [492, 277] width 27 height 14
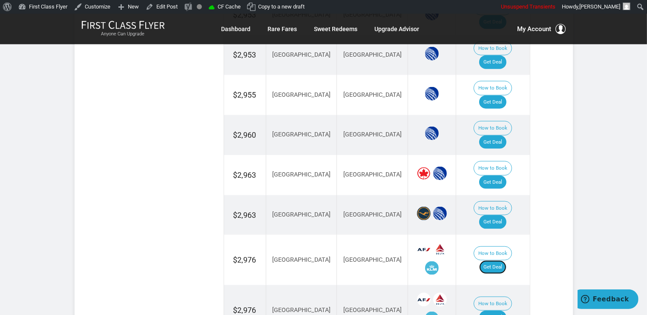
scroll to position [1169, 0]
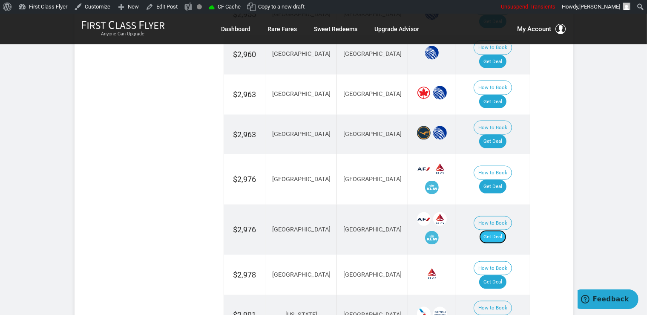
click at [500, 230] on link "Get Deal" at bounding box center [492, 237] width 27 height 14
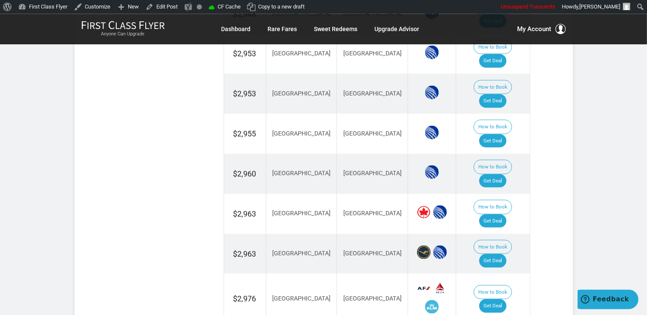
scroll to position [1034, 0]
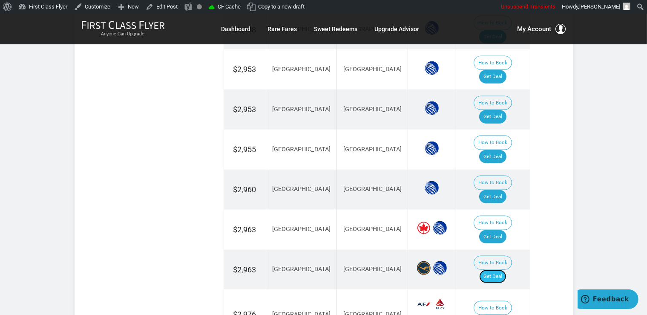
click at [507, 270] on link "Get Deal" at bounding box center [492, 277] width 27 height 14
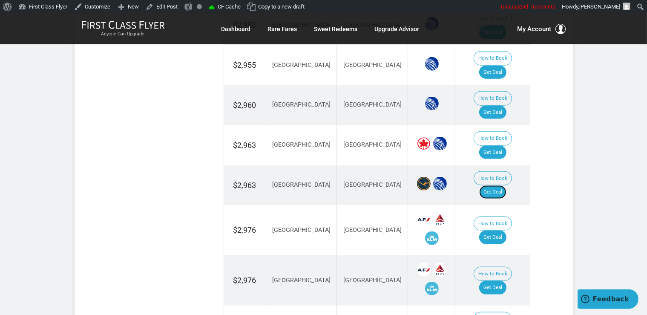
scroll to position [1166, 0]
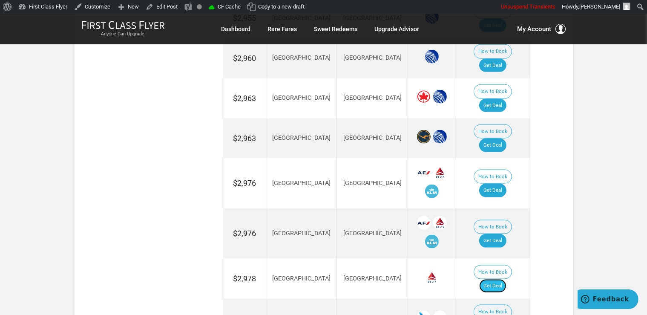
click at [498, 279] on link "Get Deal" at bounding box center [492, 286] width 27 height 14
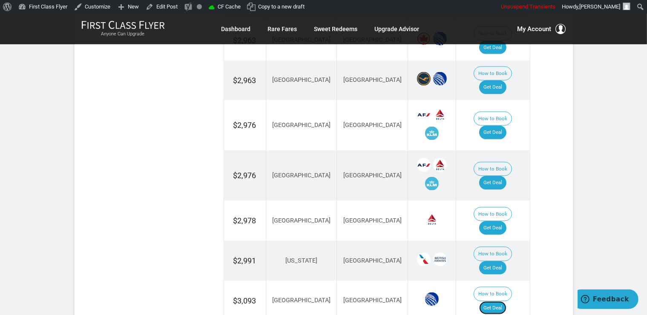
scroll to position [1256, 0]
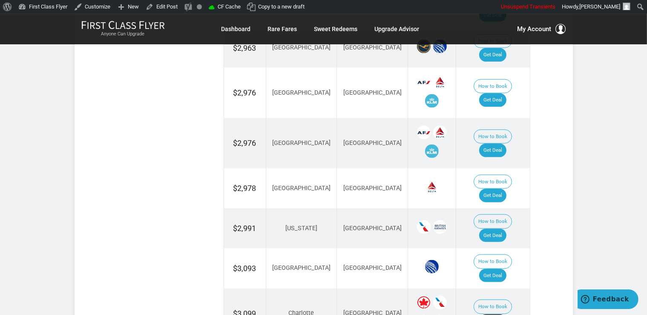
click at [501, 314] on link "Get Deal" at bounding box center [492, 321] width 27 height 14
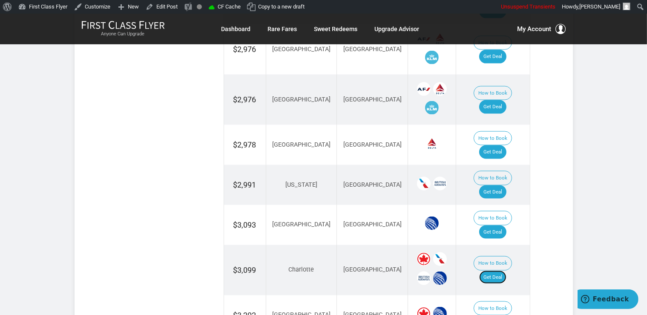
scroll to position [1391, 0]
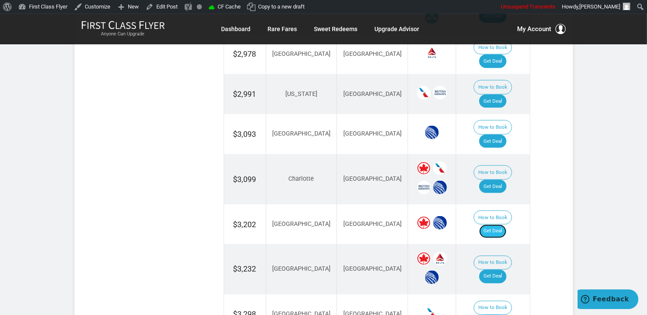
click at [490, 224] on link "Get Deal" at bounding box center [492, 231] width 27 height 14
click at [503, 269] on link "Get Deal" at bounding box center [492, 276] width 27 height 14
click at [491, 269] on link "Get Deal" at bounding box center [492, 276] width 27 height 14
click at [503, 314] on link "Get Deal" at bounding box center [492, 321] width 27 height 14
